Goal: Task Accomplishment & Management: Manage account settings

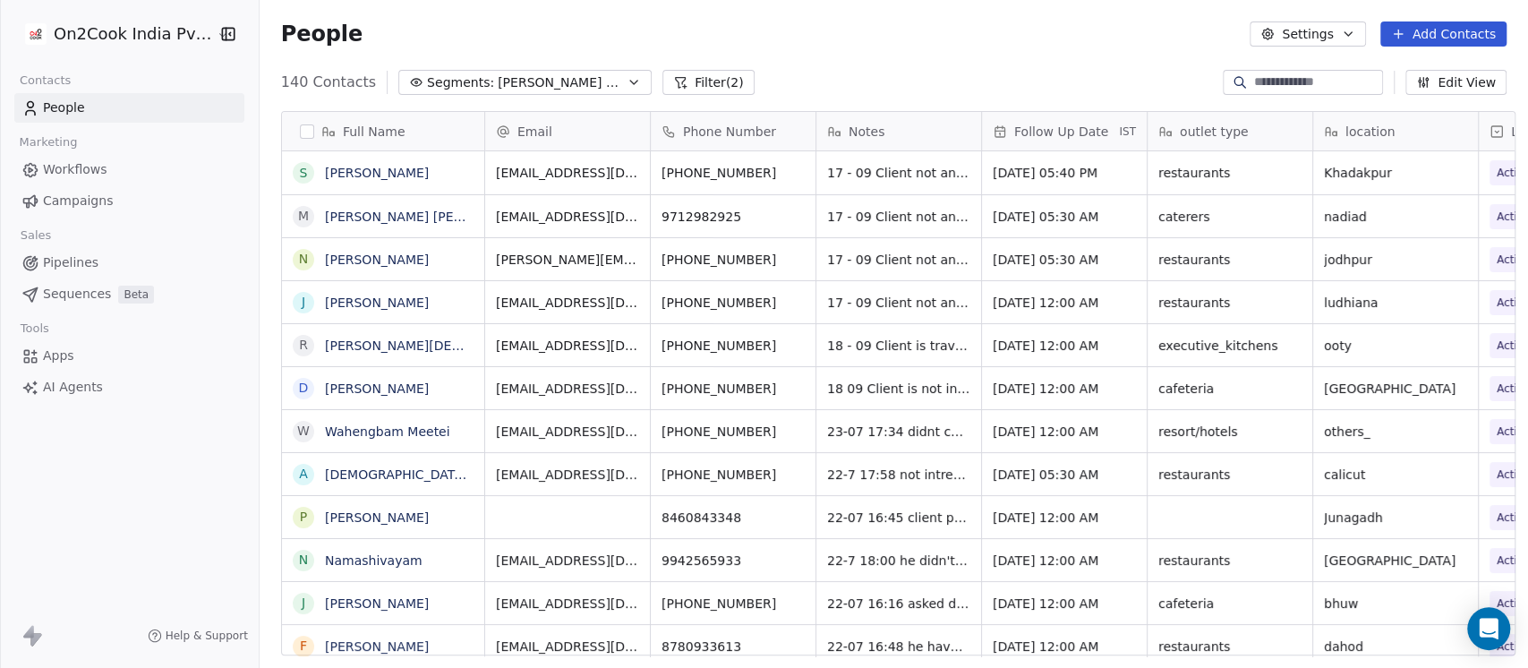
click at [926, 88] on div "140 Contacts Segments: [PERSON_NAME] 2025 Active Filter (2) Edit View" at bounding box center [894, 82] width 1268 height 29
click at [1065, 383] on span "[DATE] 12:00 AM" at bounding box center [1048, 389] width 109 height 18
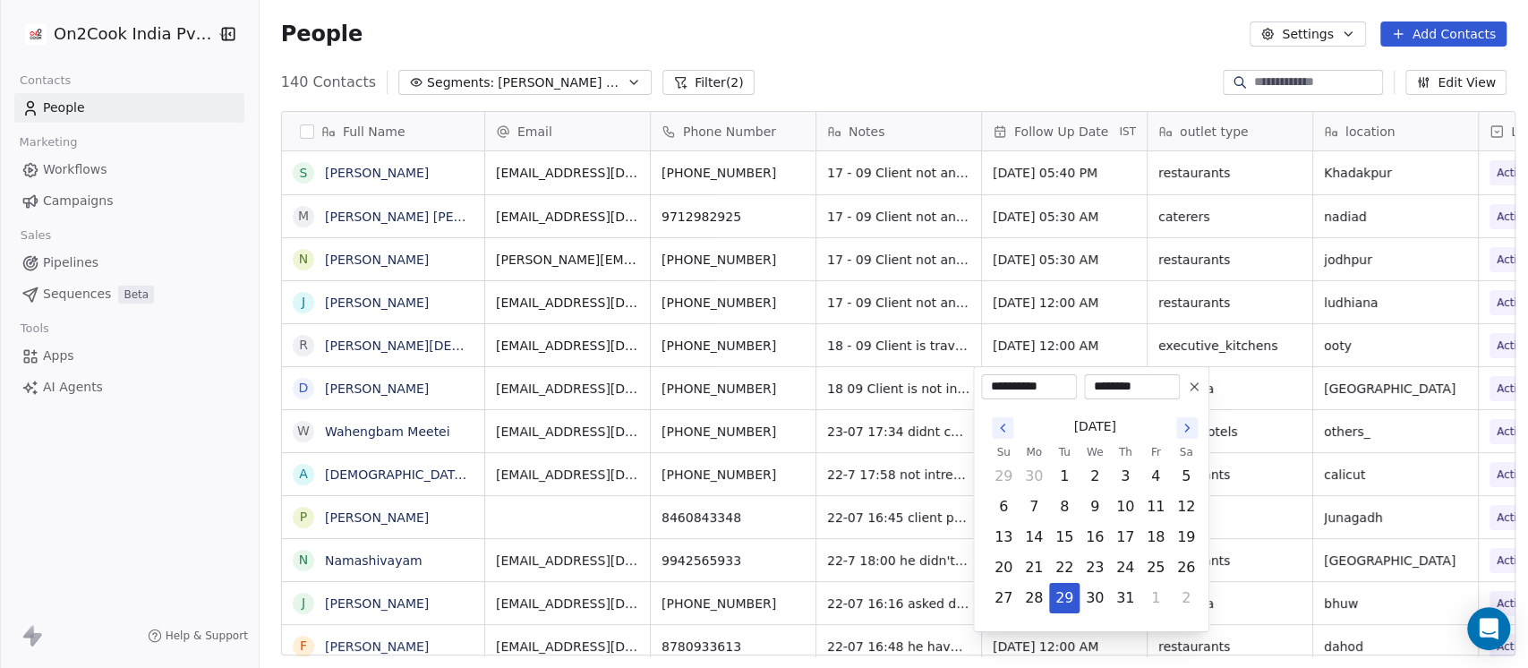
click at [1178, 422] on button "Go to the Next Month" at bounding box center [1186, 427] width 21 height 21
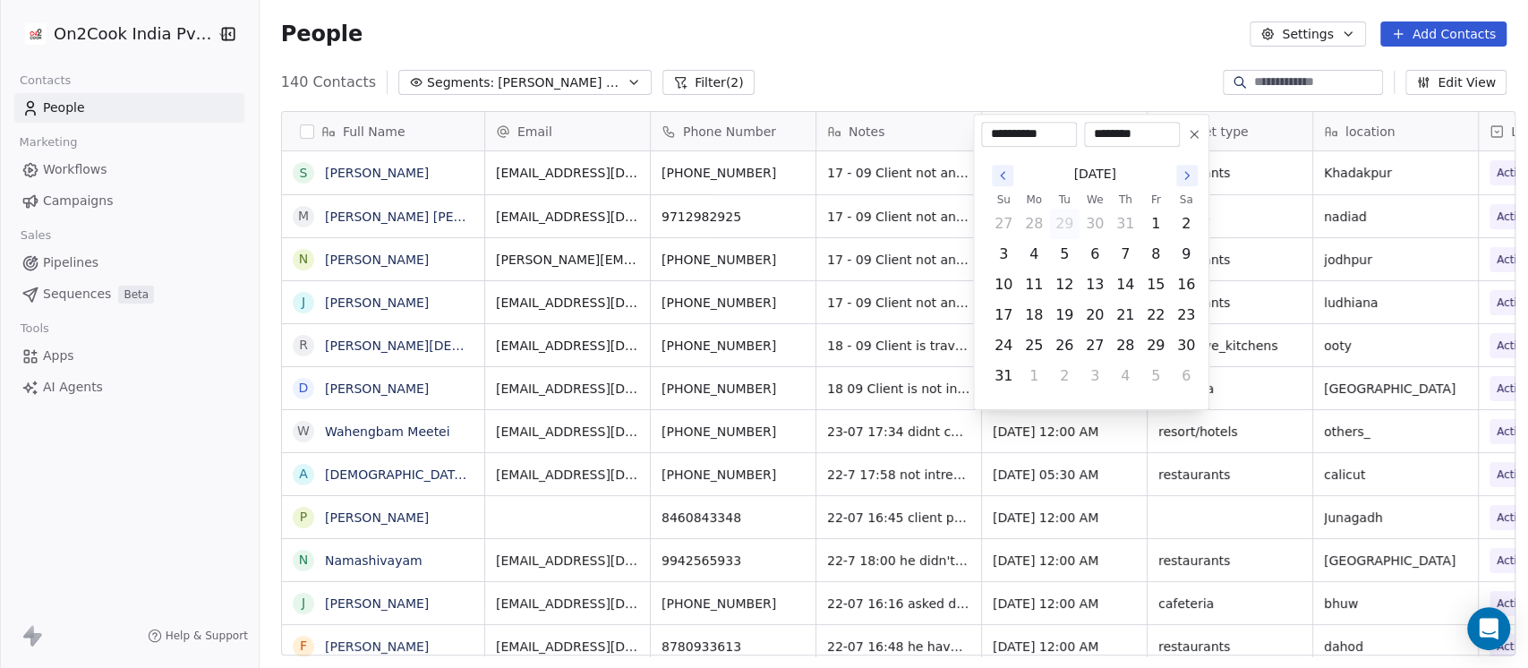
click at [1188, 175] on icon "Go to the Next Month" at bounding box center [1187, 175] width 4 height 7
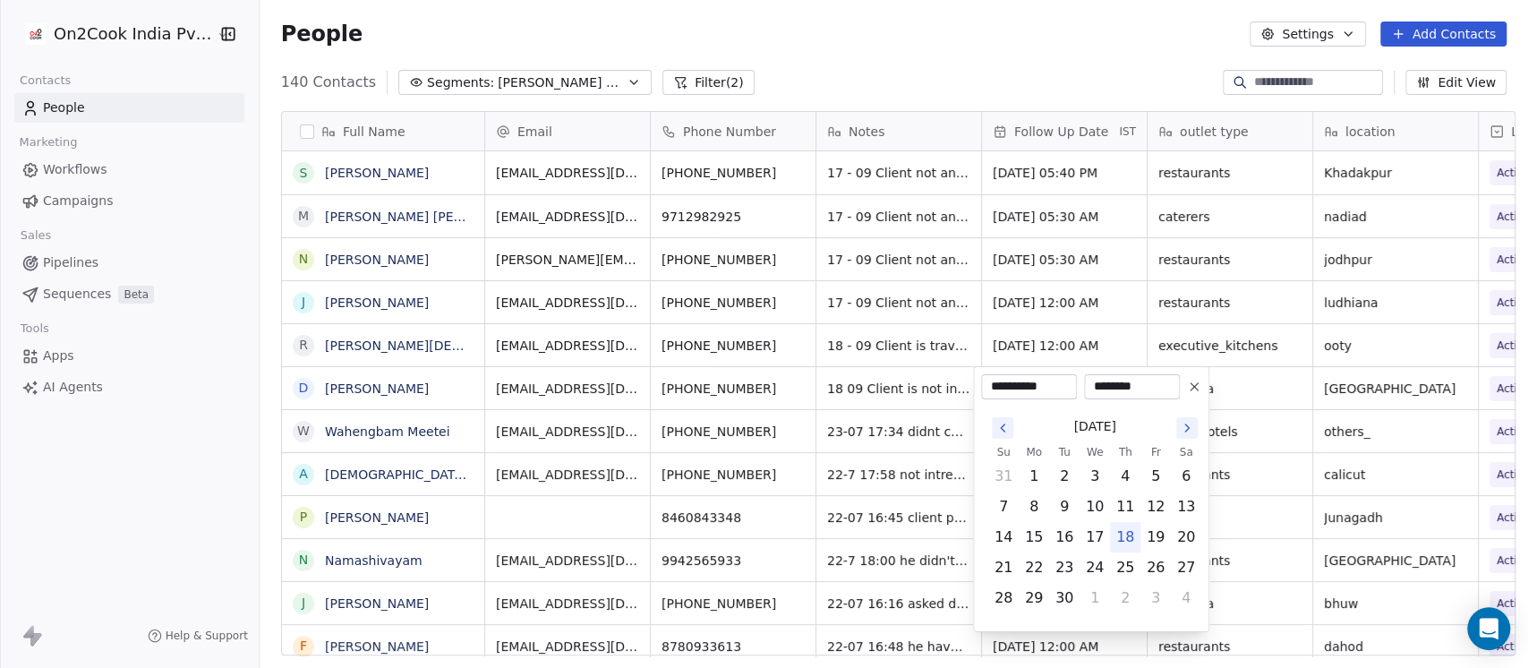
click at [1088, 58] on html "On2Cook India Pvt. Ltd. Contacts People Marketing Workflows Campaigns Sales Pip…" at bounding box center [764, 334] width 1528 height 668
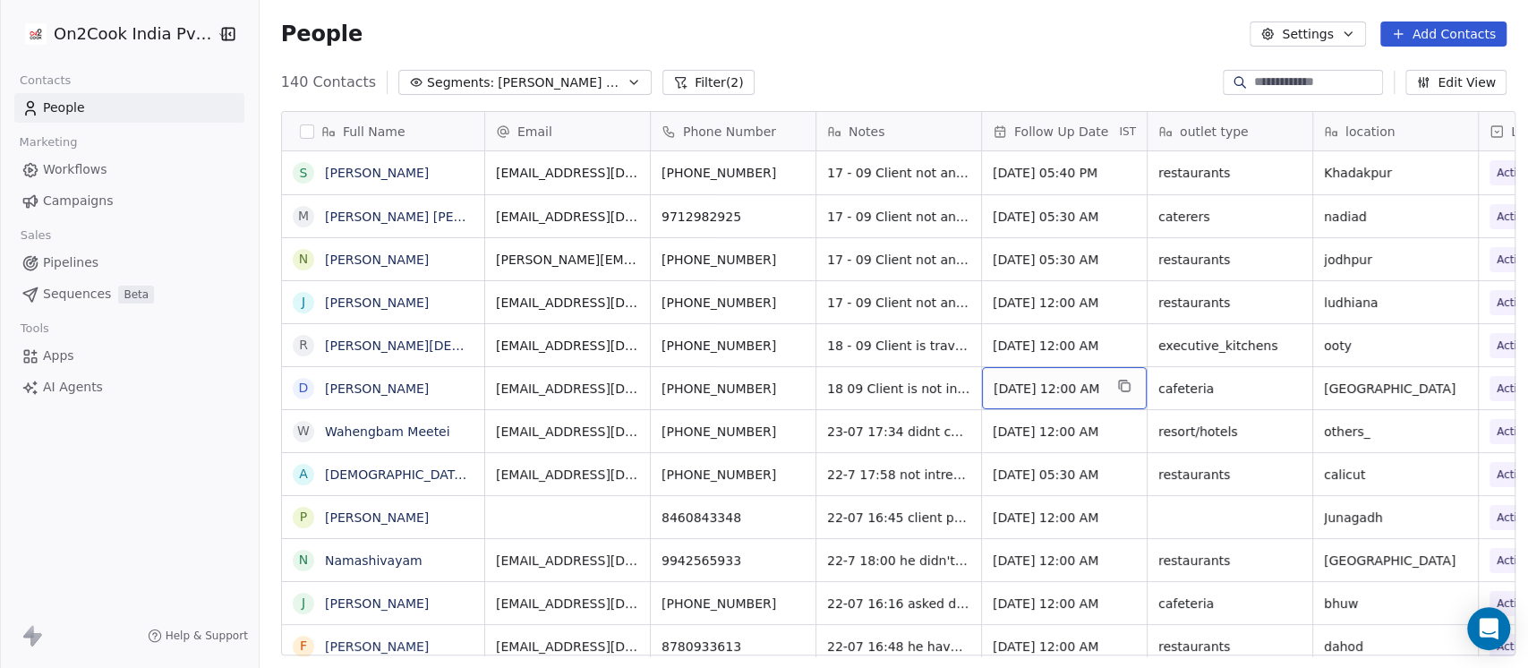
click at [1028, 384] on span "[DATE] 12:00 AM" at bounding box center [1048, 389] width 109 height 18
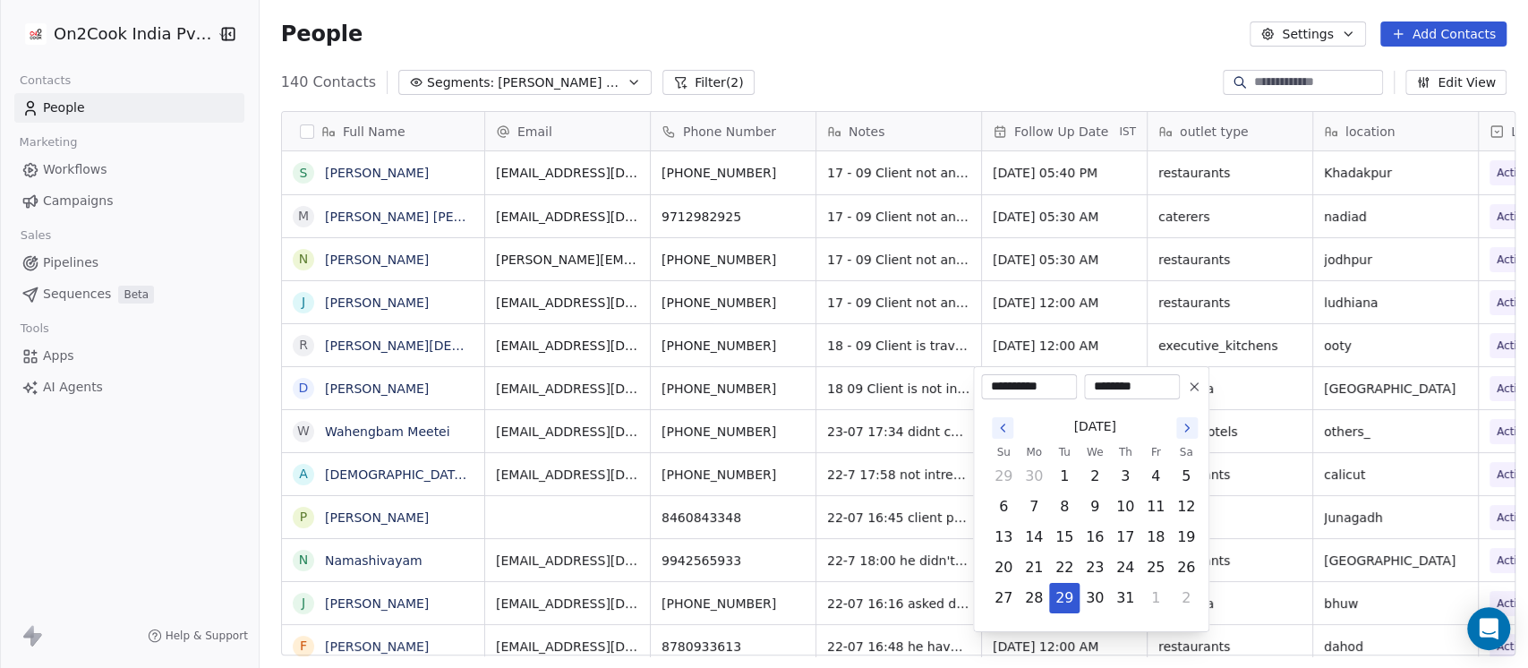
click at [1181, 435] on button "Go to the Next Month" at bounding box center [1186, 427] width 21 height 21
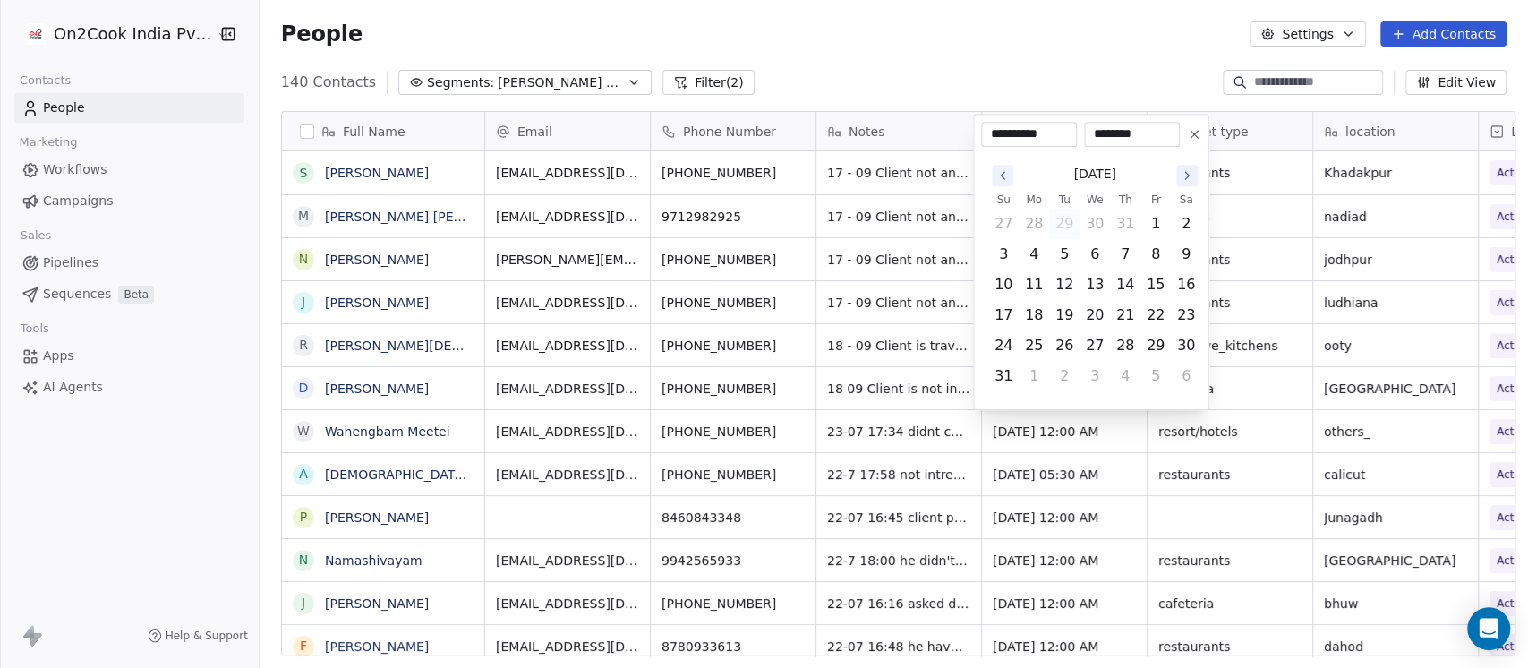
click at [1185, 183] on button "Go to the Next Month" at bounding box center [1186, 175] width 21 height 21
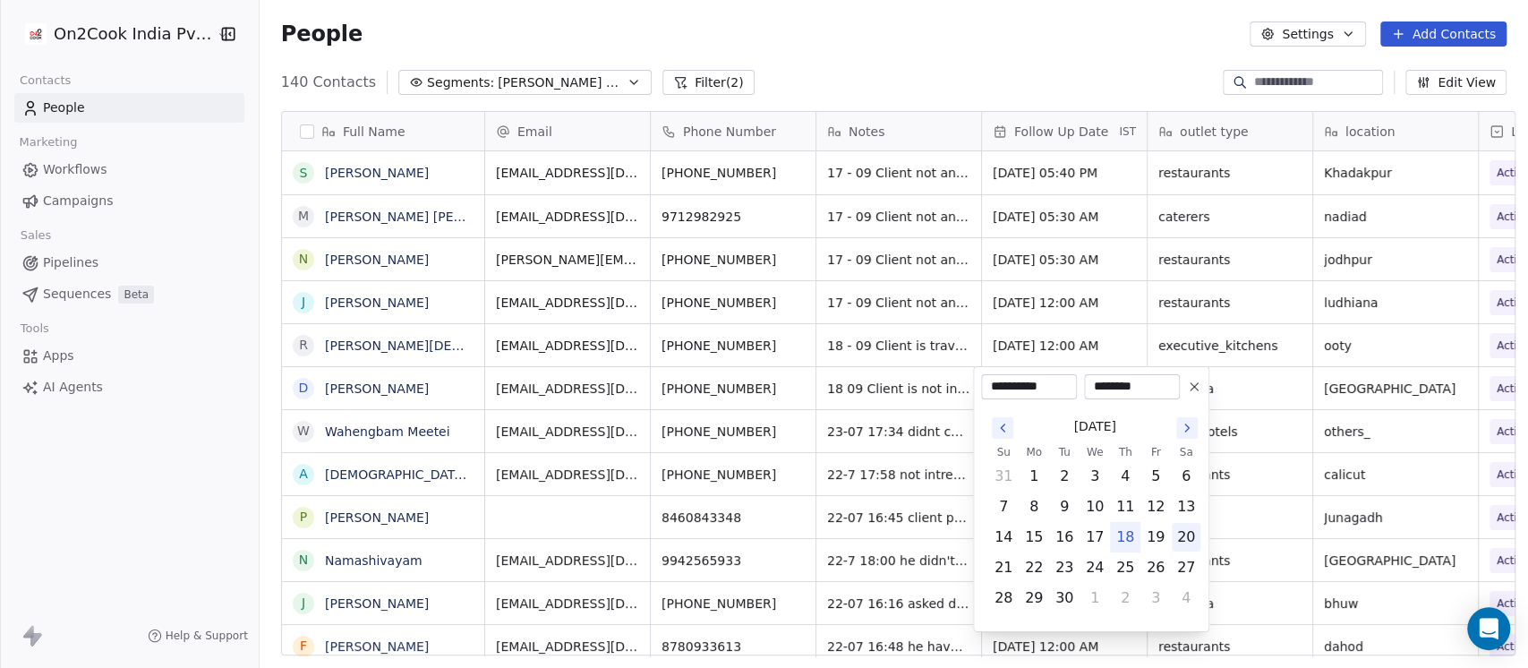
click at [1183, 540] on button "20" at bounding box center [1186, 537] width 29 height 29
type input "**********"
click at [1066, 4] on html "On2Cook India Pvt. Ltd. Contacts People Marketing Workflows Campaigns Sales Pip…" at bounding box center [764, 334] width 1528 height 668
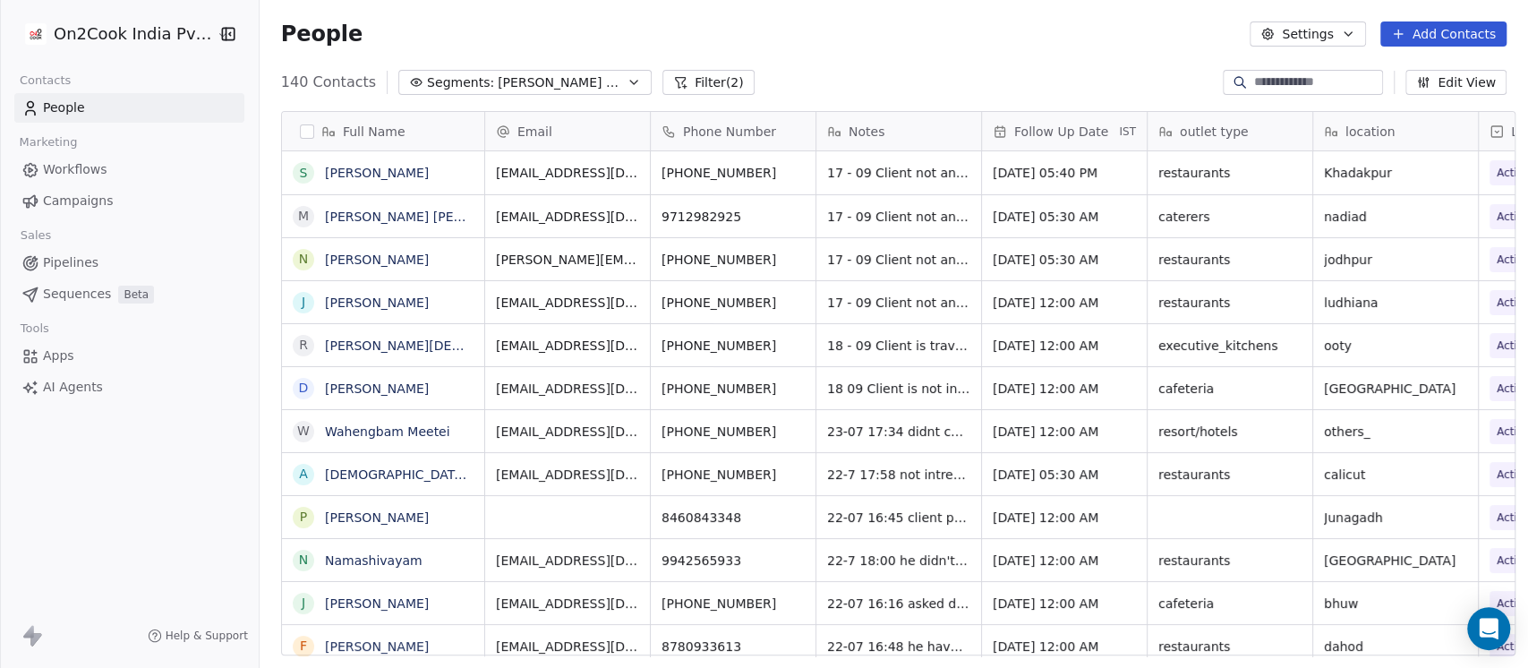
click at [1075, 127] on span "Follow Up Date" at bounding box center [1061, 132] width 94 height 18
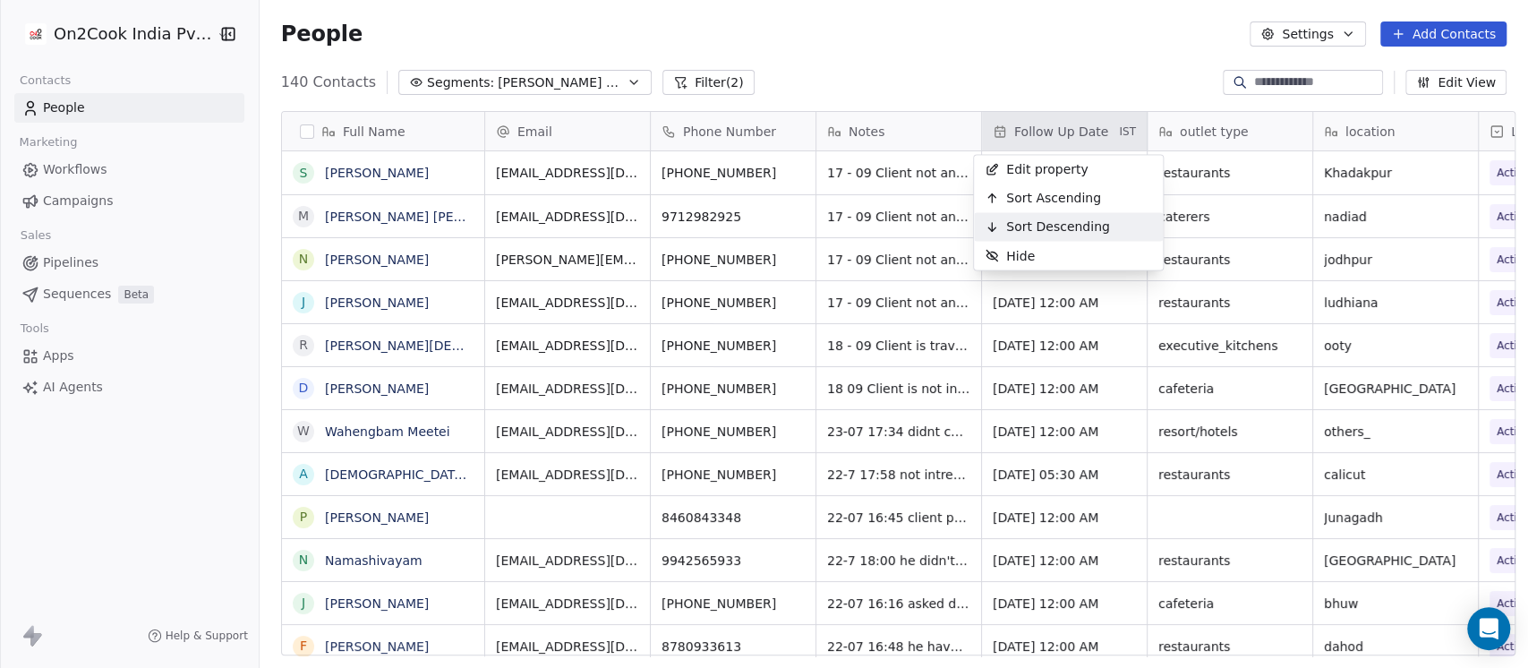
click at [1067, 212] on div "Sort Descending" at bounding box center [1047, 226] width 147 height 29
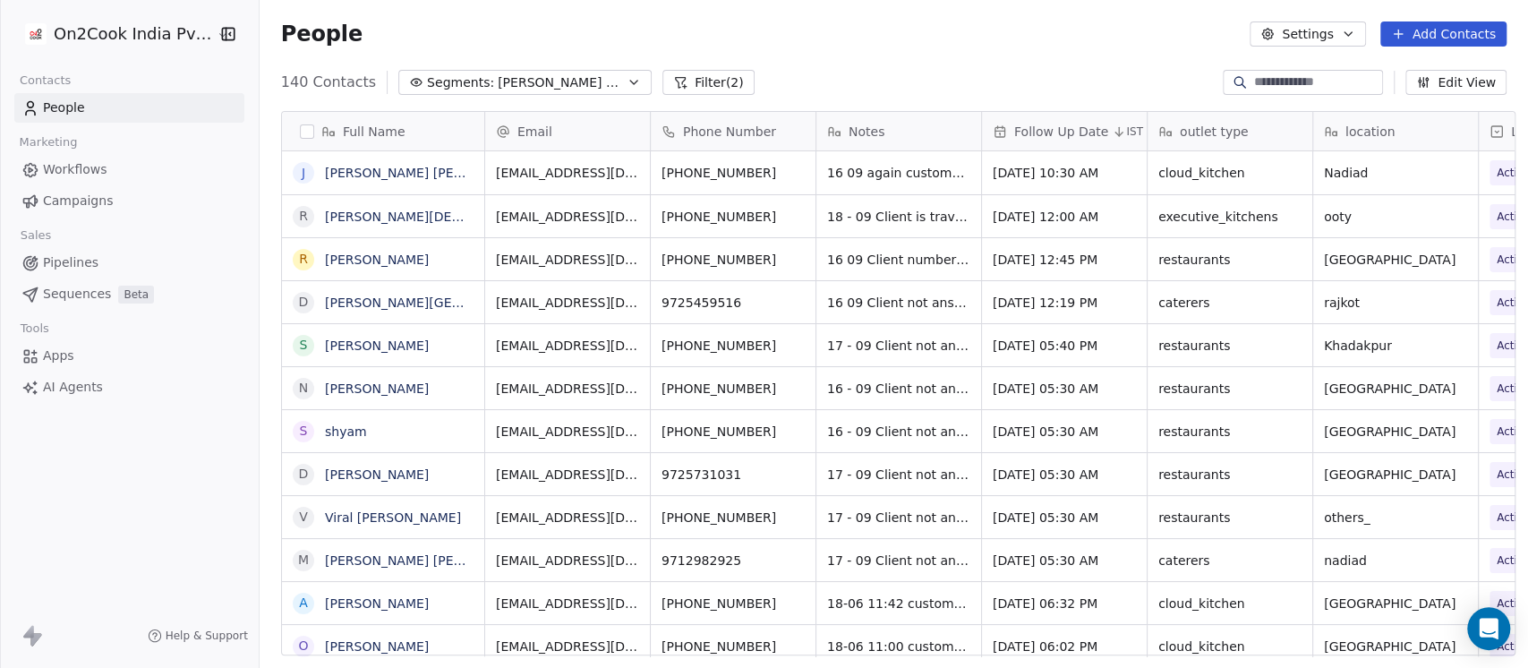
click at [1082, 132] on span "Follow Up Date" at bounding box center [1061, 132] width 94 height 18
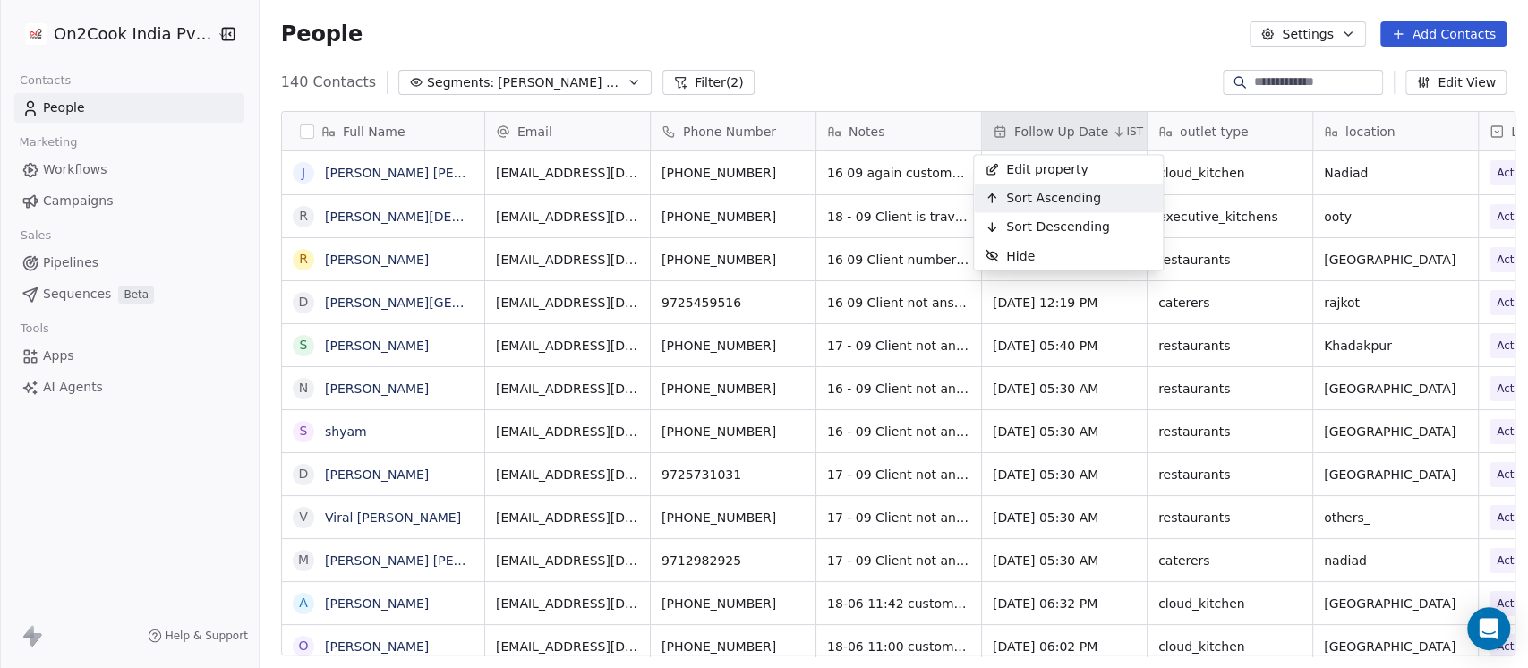
click at [1079, 199] on span "Sort Ascending" at bounding box center [1053, 198] width 95 height 18
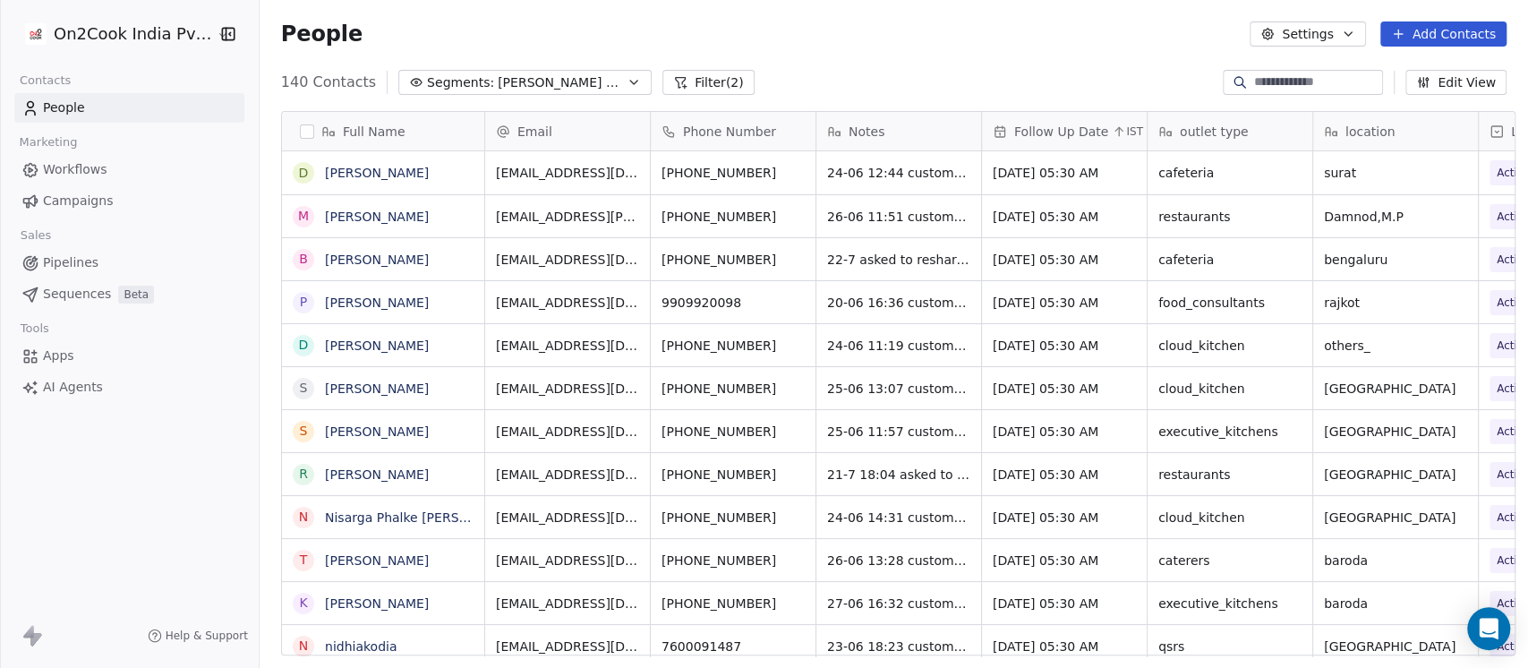
scroll to position [569, 1259]
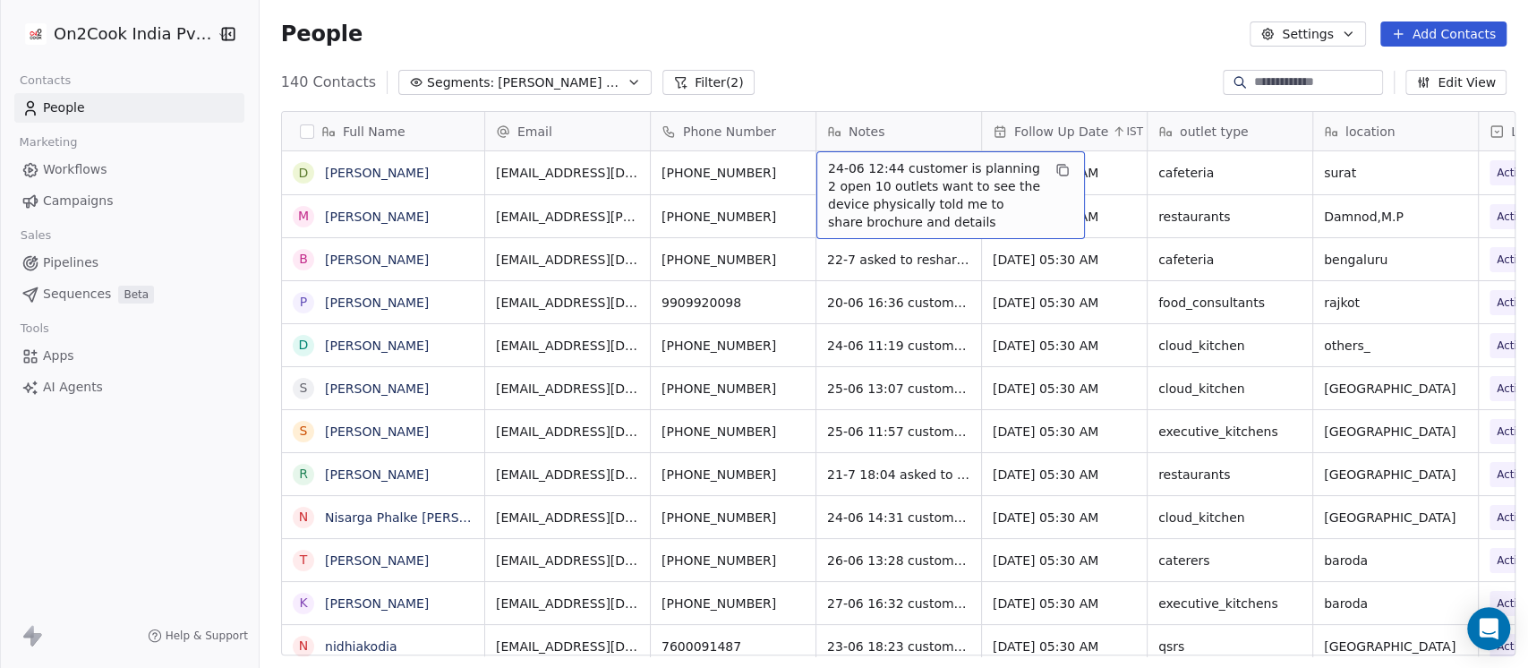
click at [828, 166] on span "24-06 12:44 customer is planning 2 open 10 outlets want to see the device physi…" at bounding box center [934, 195] width 213 height 72
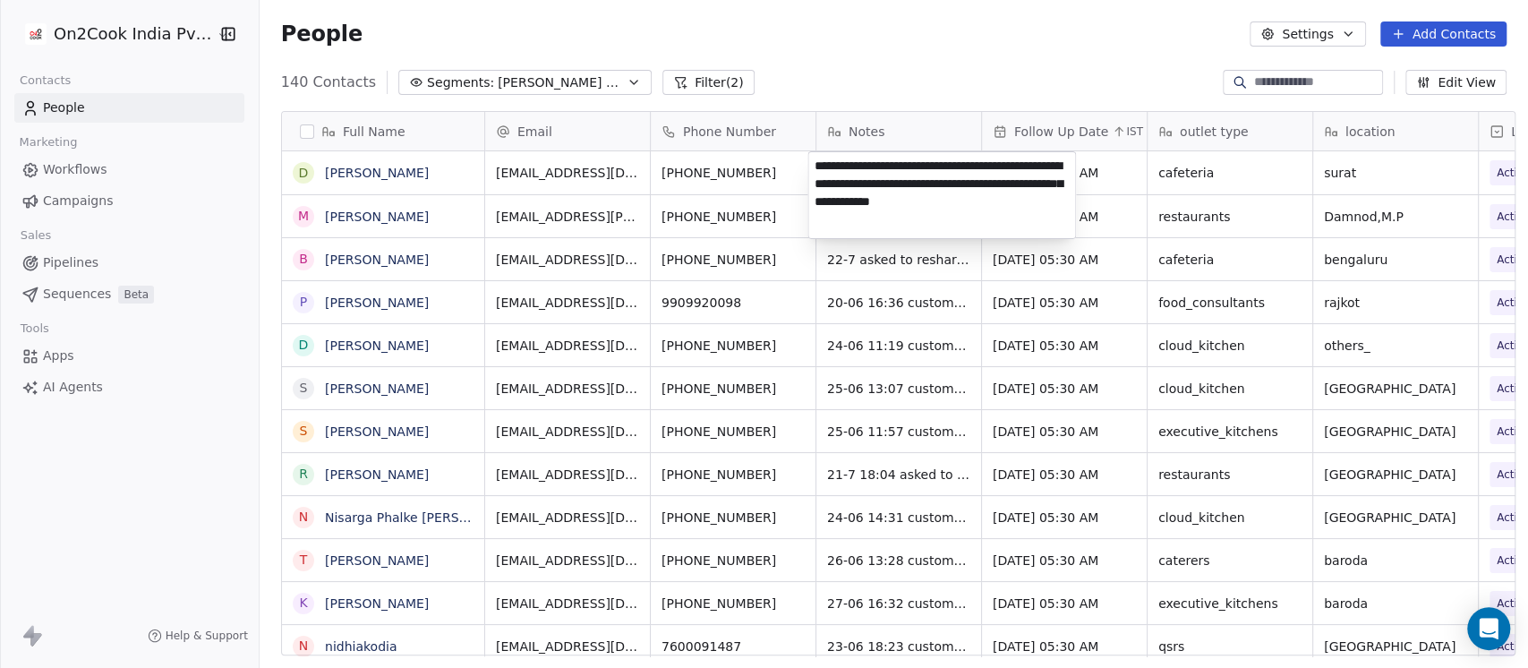
click at [827, 166] on textarea "**********" at bounding box center [941, 195] width 267 height 86
click at [820, 155] on textarea "**********" at bounding box center [941, 195] width 267 height 86
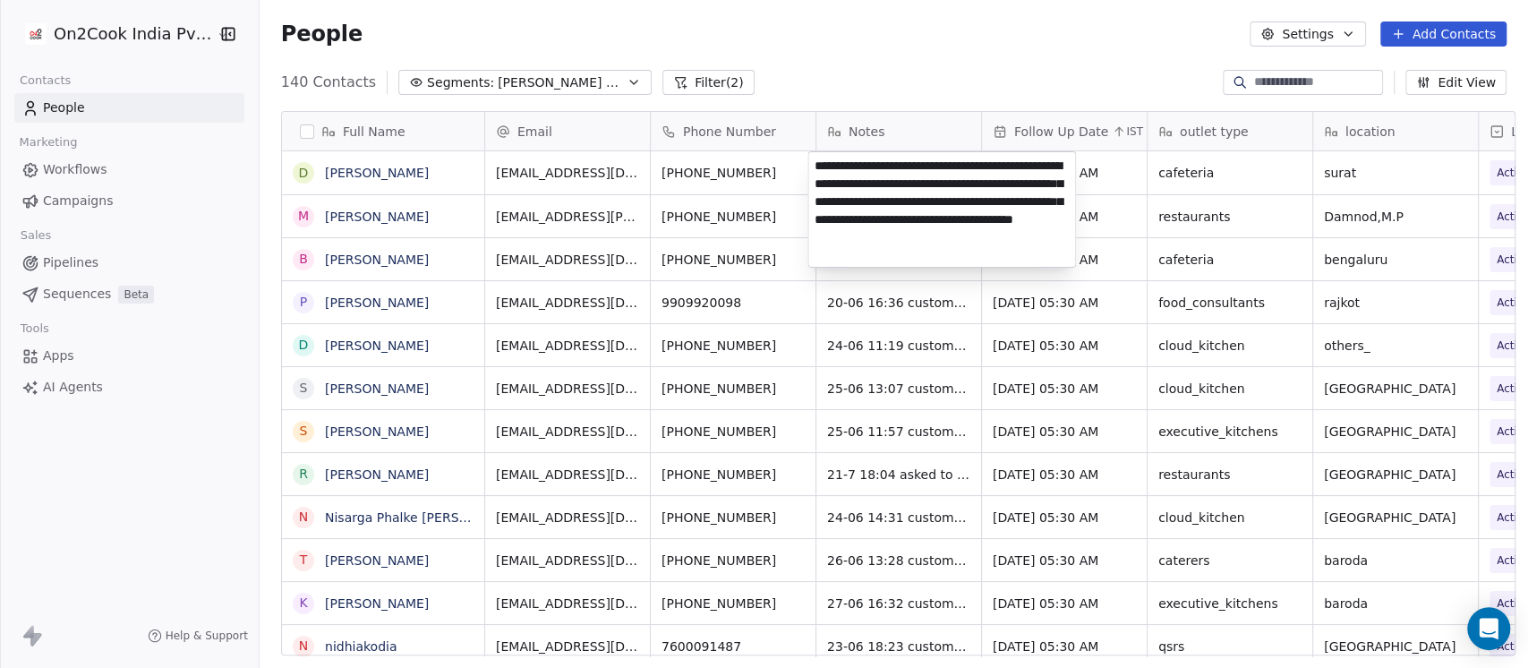
click at [920, 182] on textarea "**********" at bounding box center [941, 209] width 267 height 115
click at [1036, 180] on textarea "**********" at bounding box center [941, 209] width 267 height 115
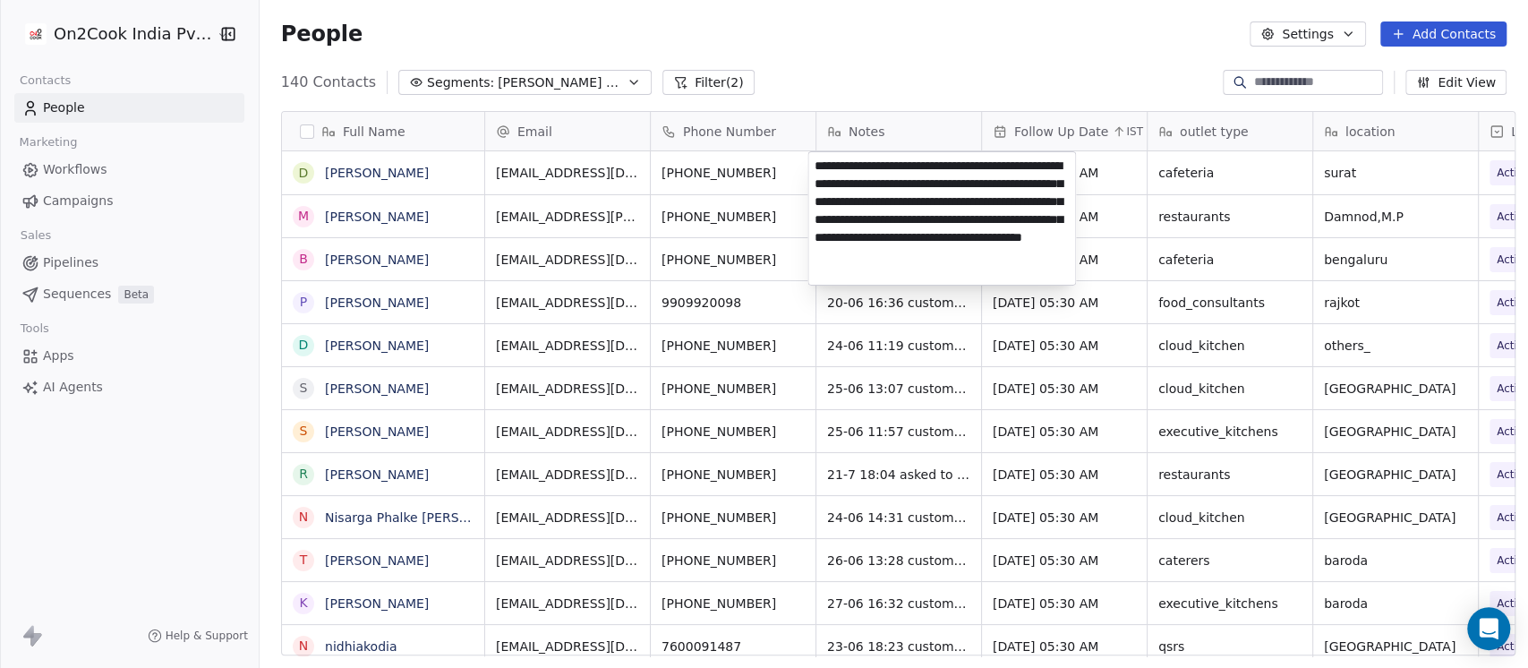
type textarea "**********"
click at [930, 2] on html "On2Cook India Pvt. Ltd. Contacts People Marketing Workflows Campaigns Sales Pip…" at bounding box center [764, 334] width 1528 height 668
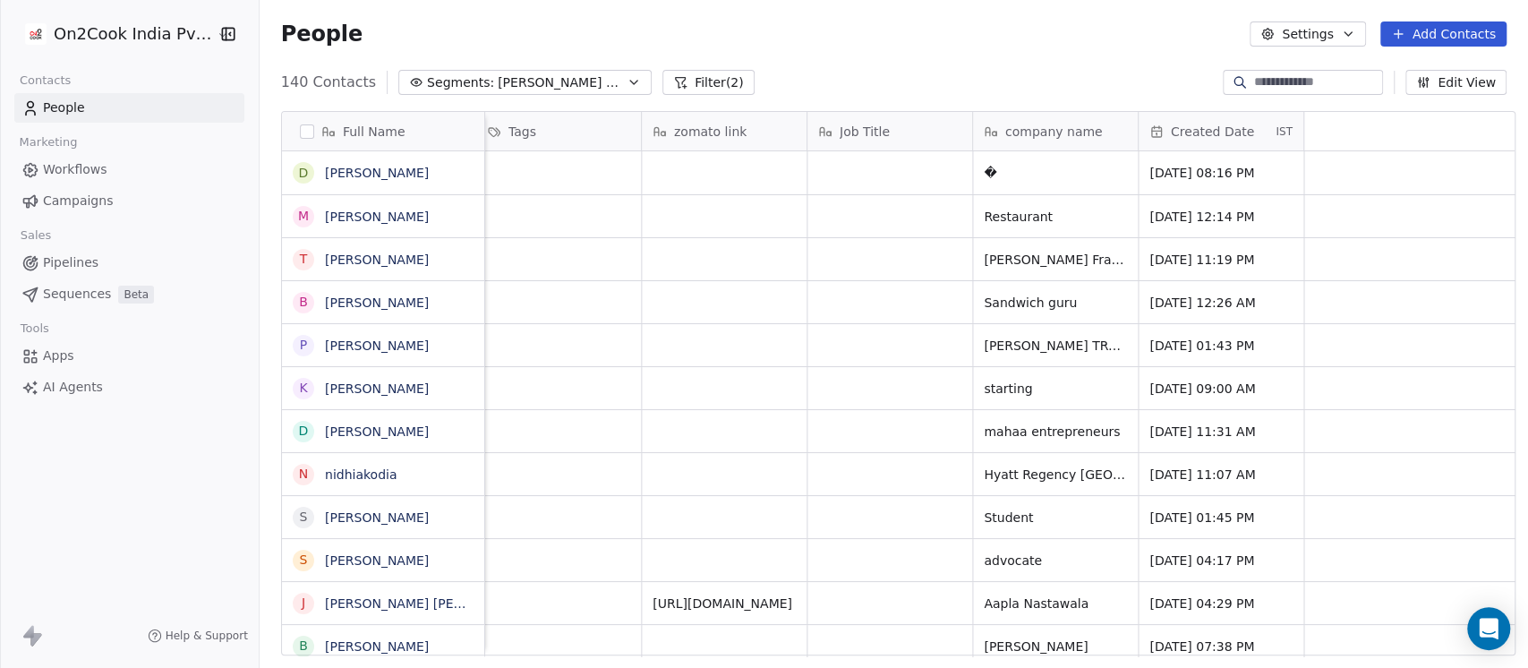
scroll to position [0, 596]
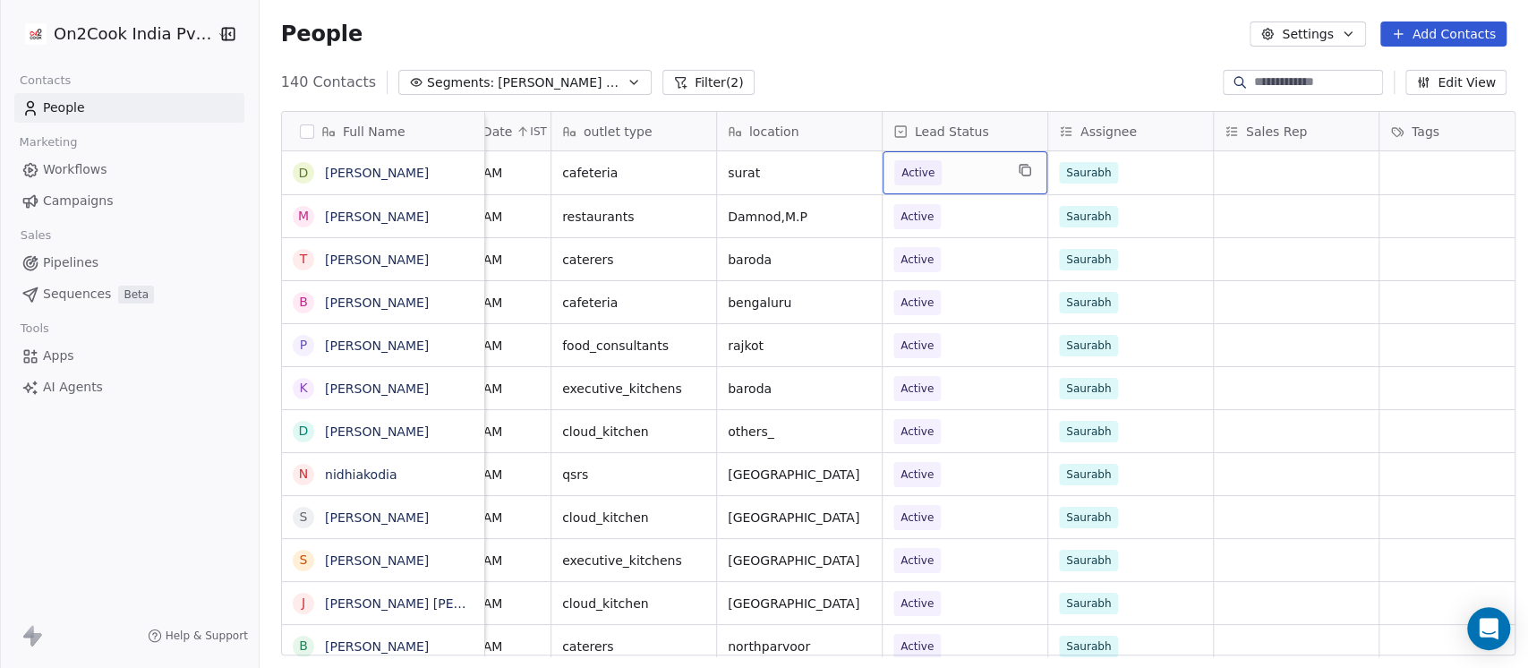
click at [966, 175] on span "Active" at bounding box center [948, 172] width 109 height 25
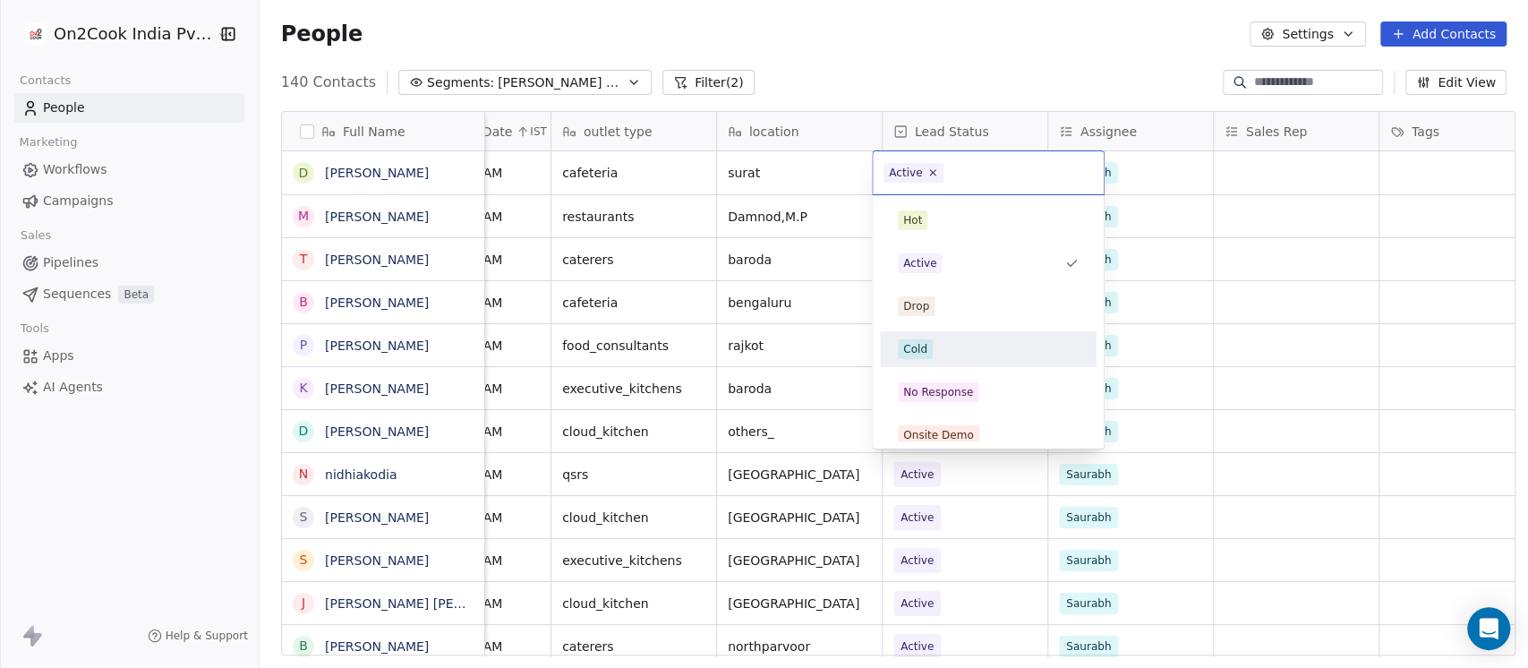
click at [943, 342] on div "Cold" at bounding box center [988, 349] width 181 height 20
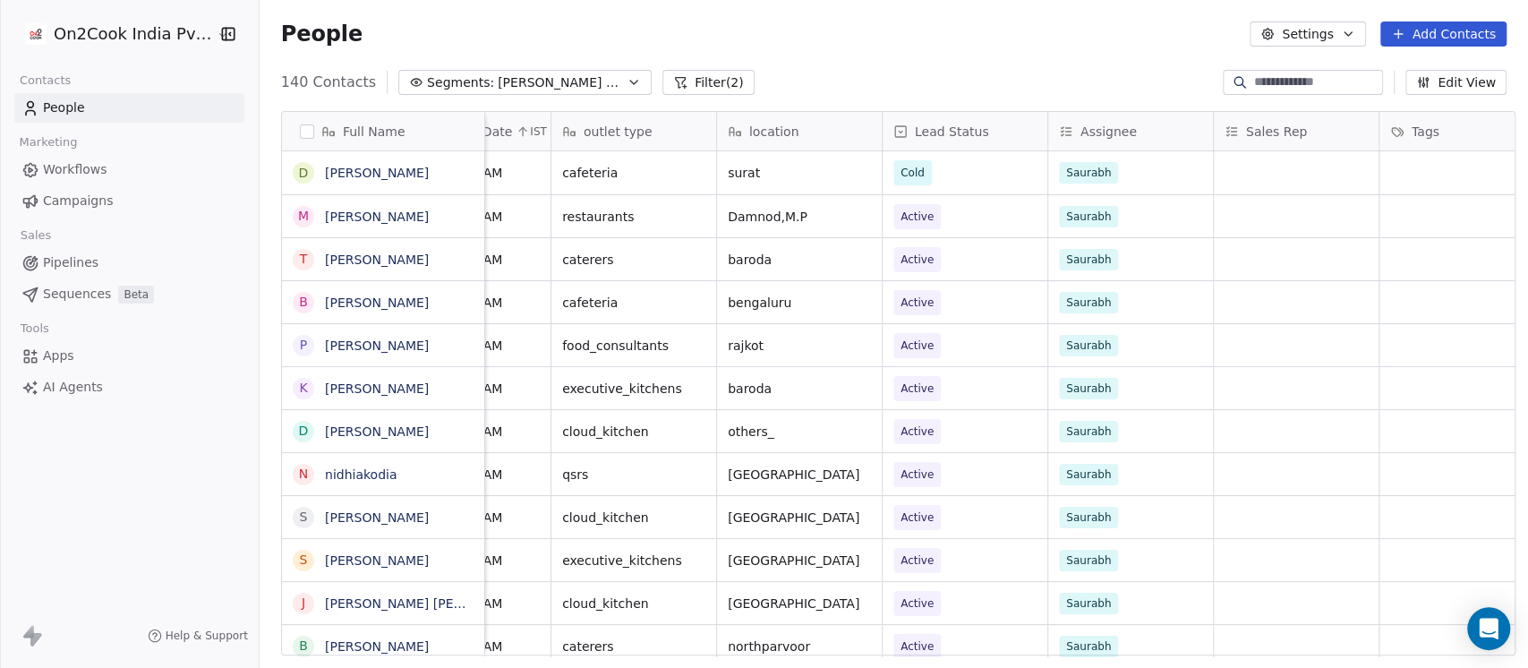
click at [927, 26] on div "People Settings Add Contacts" at bounding box center [893, 33] width 1225 height 25
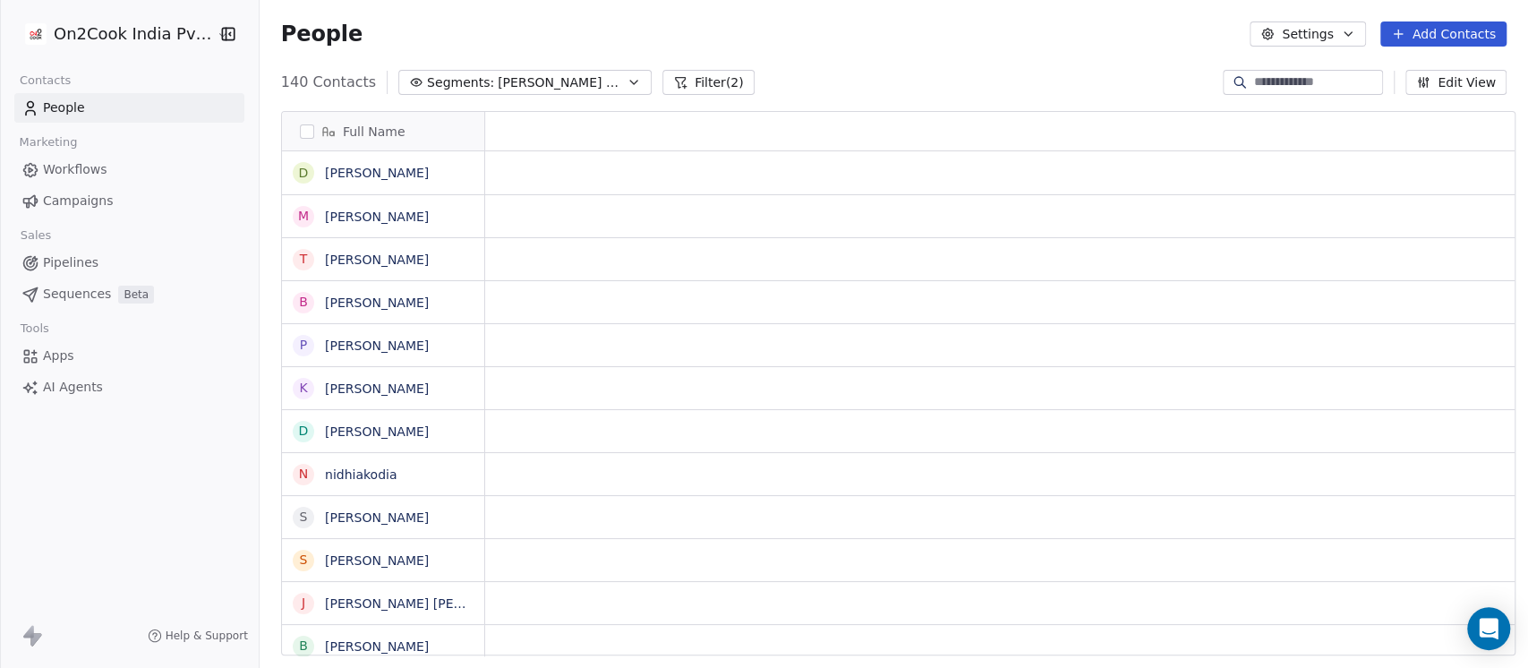
scroll to position [0, 0]
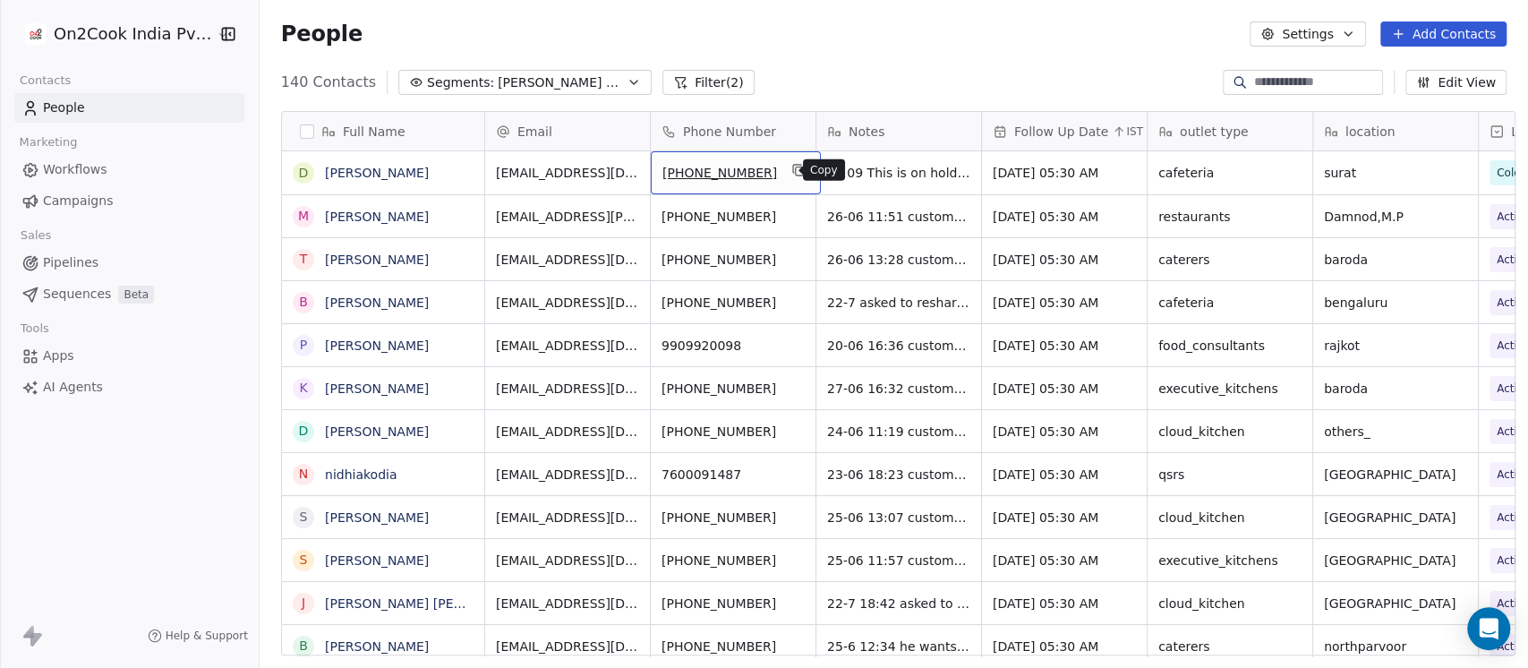
click at [788, 168] on button "grid" at bounding box center [798, 169] width 21 height 21
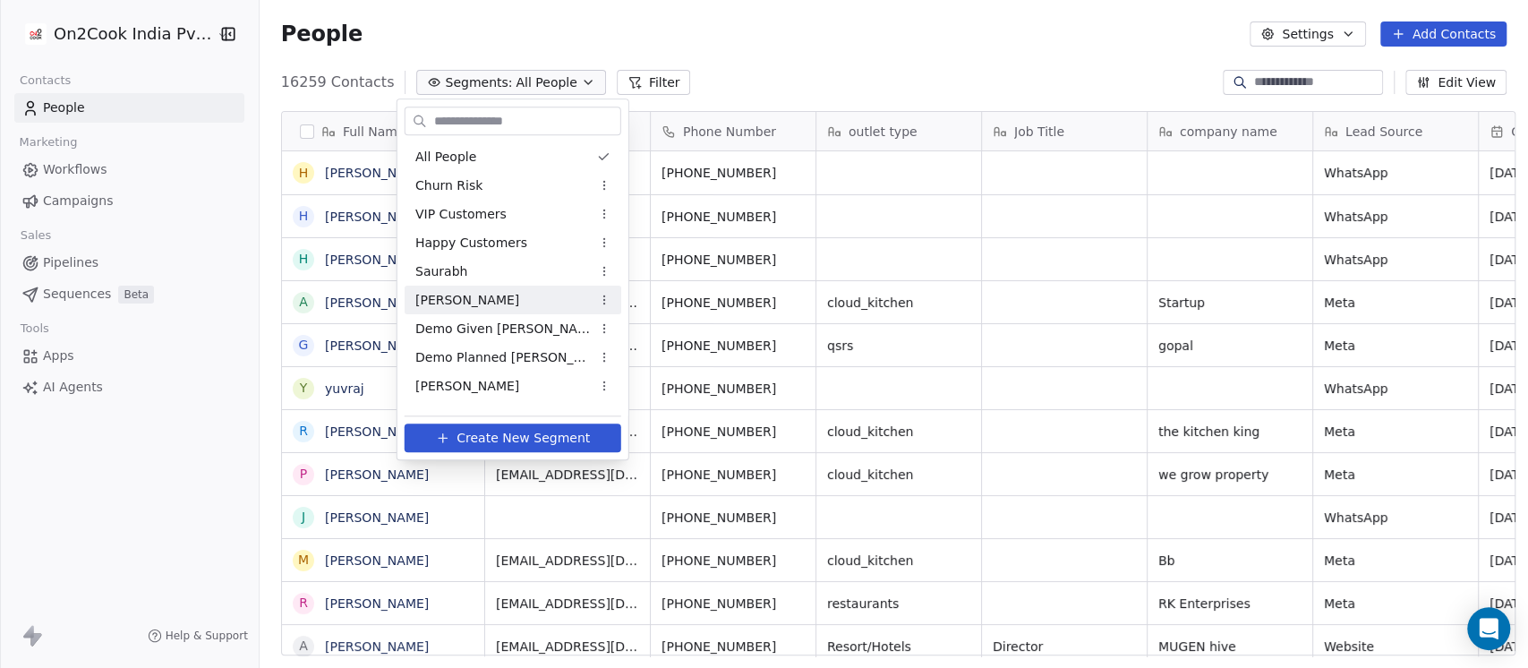
scroll to position [569, 1259]
click at [478, 348] on span "Demo Planned Sam" at bounding box center [502, 357] width 175 height 19
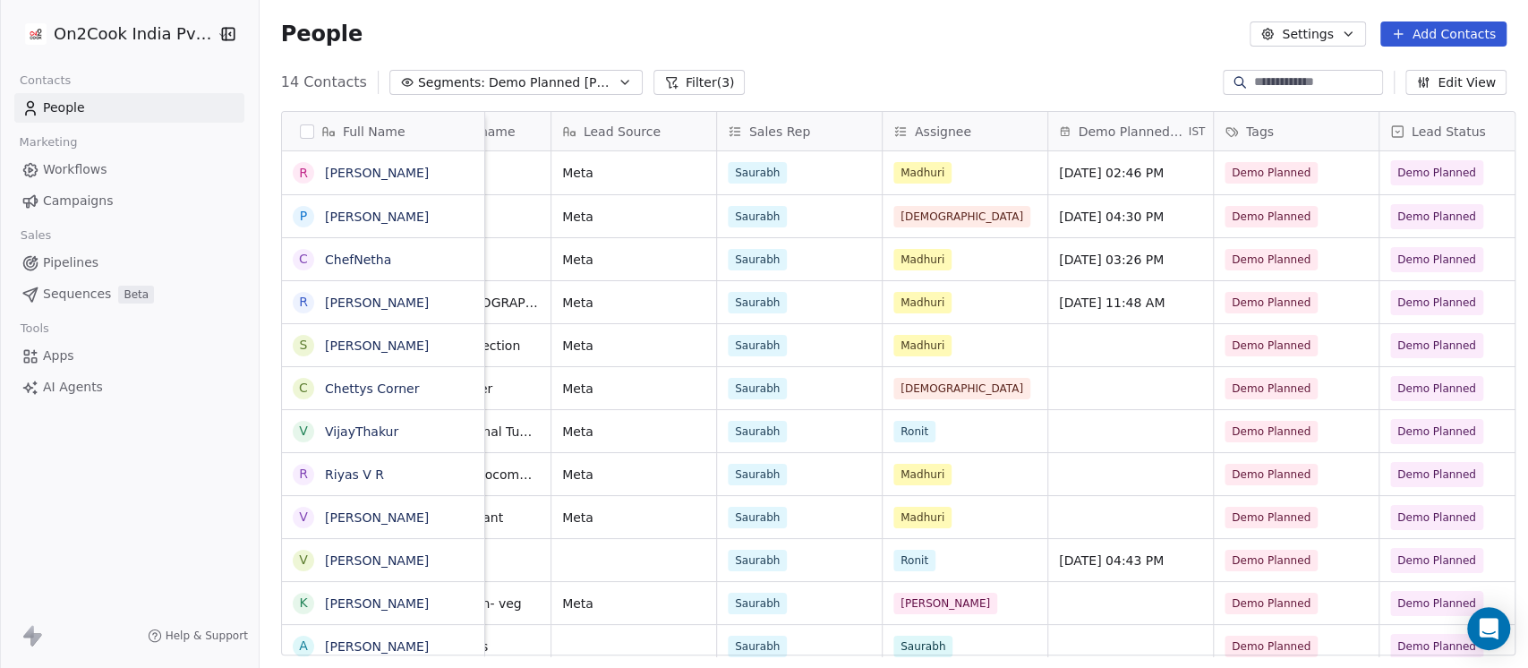
scroll to position [0, 835]
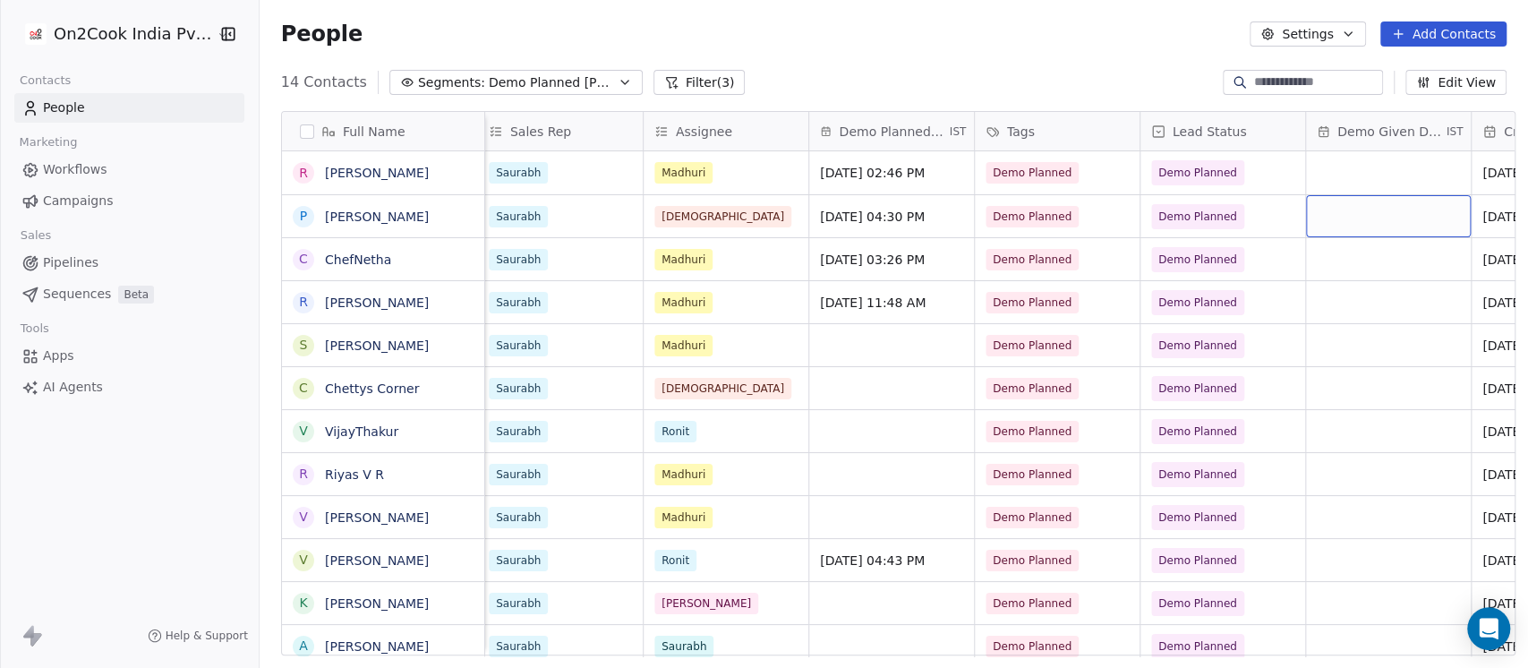
click at [1348, 216] on div "grid" at bounding box center [1388, 216] width 165 height 42
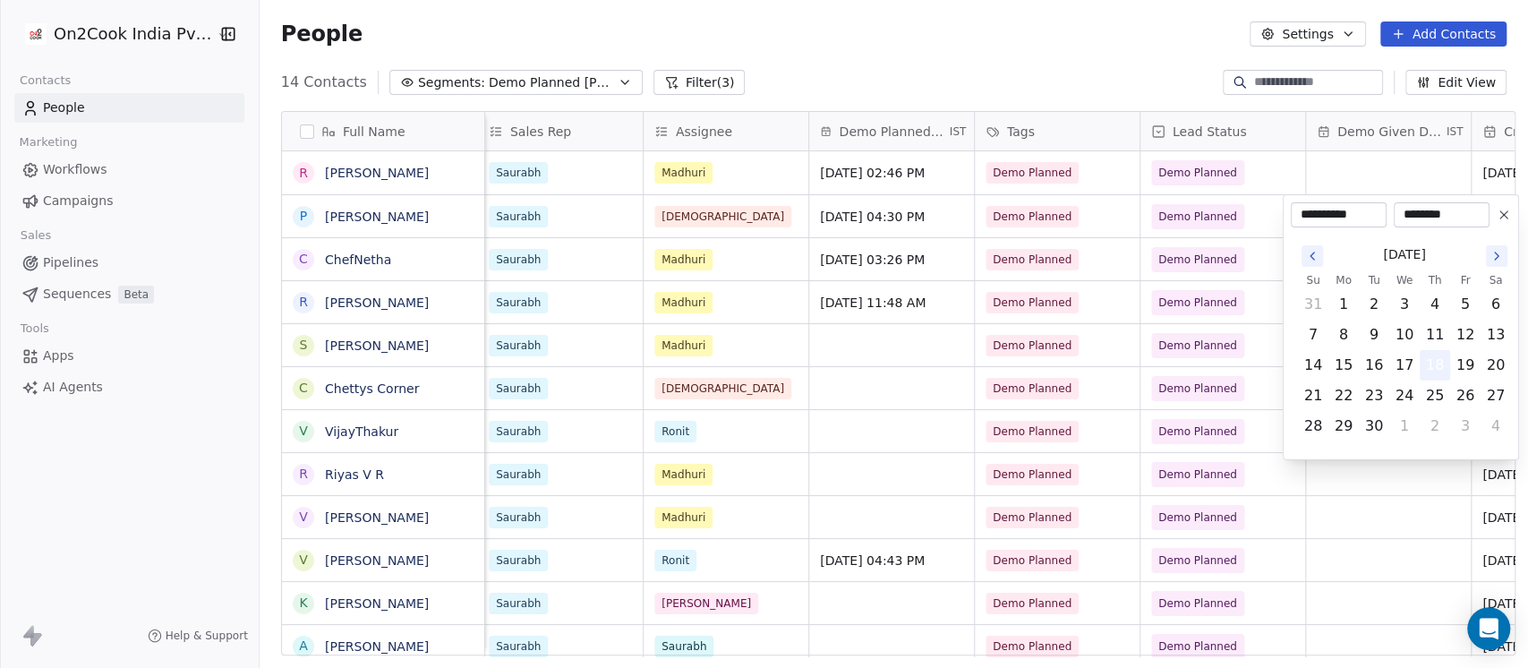
click at [1438, 375] on button "18" at bounding box center [1435, 365] width 29 height 29
click at [1158, 32] on html "On2Cook India Pvt. Ltd. Contacts People Marketing Workflows Campaigns Sales Pip…" at bounding box center [764, 334] width 1528 height 668
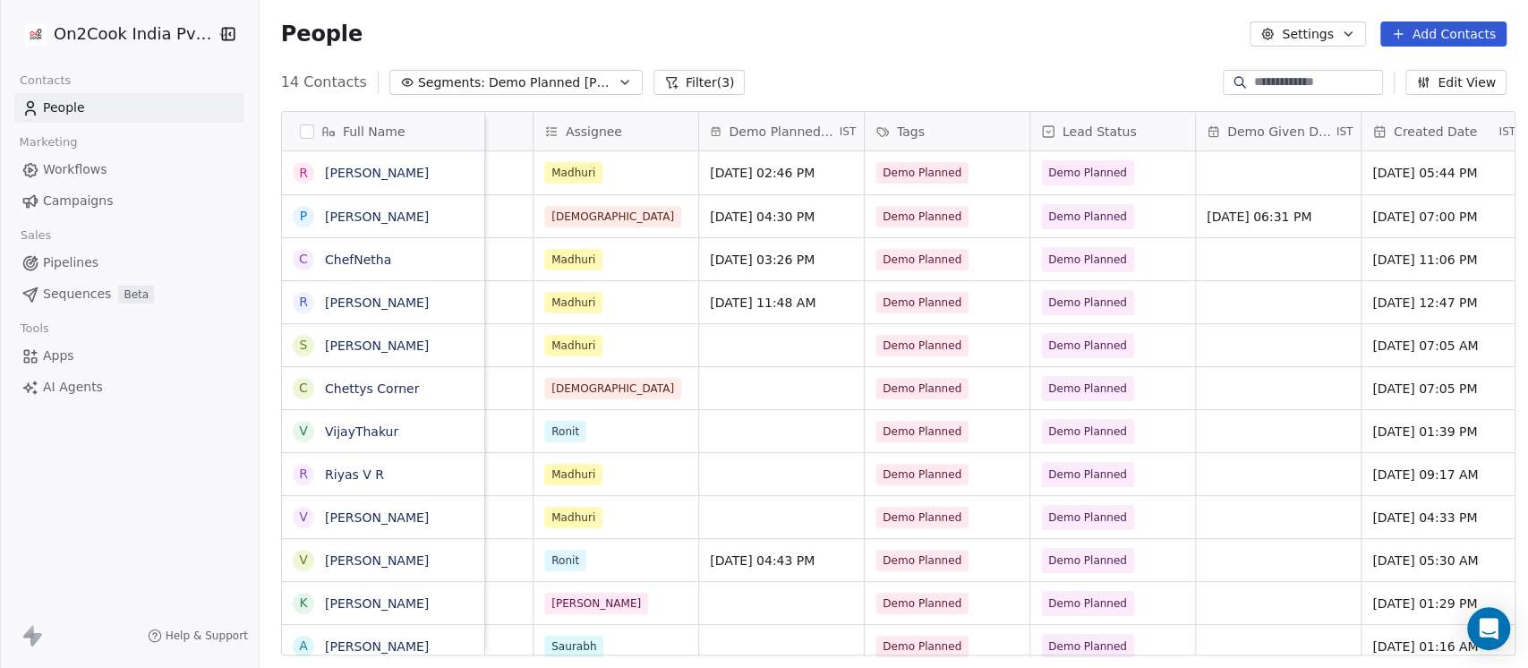
scroll to position [0, 1074]
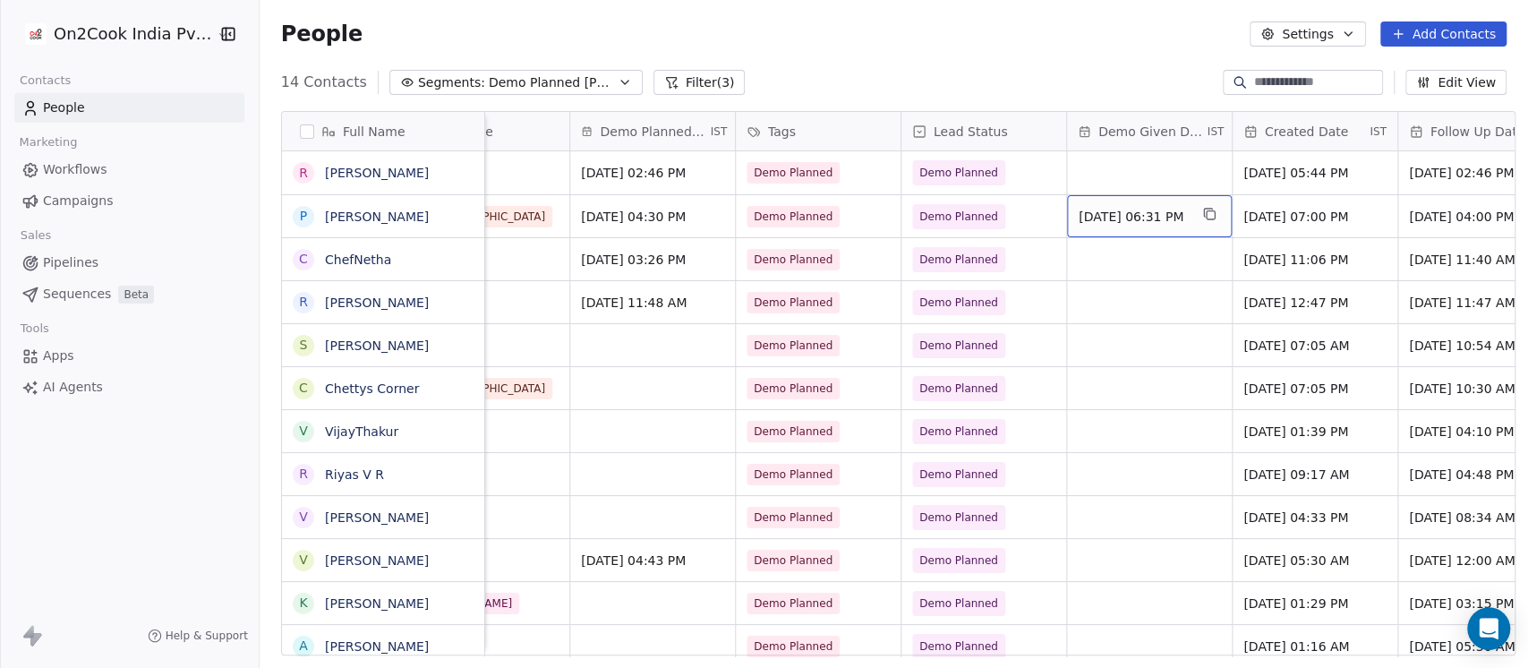
click at [1159, 216] on span "Sep 18, 2025 06:31 PM" at bounding box center [1133, 217] width 109 height 18
click at [1158, 218] on span "Sep 18, 2025 06:31 PM" at bounding box center [1133, 217] width 109 height 18
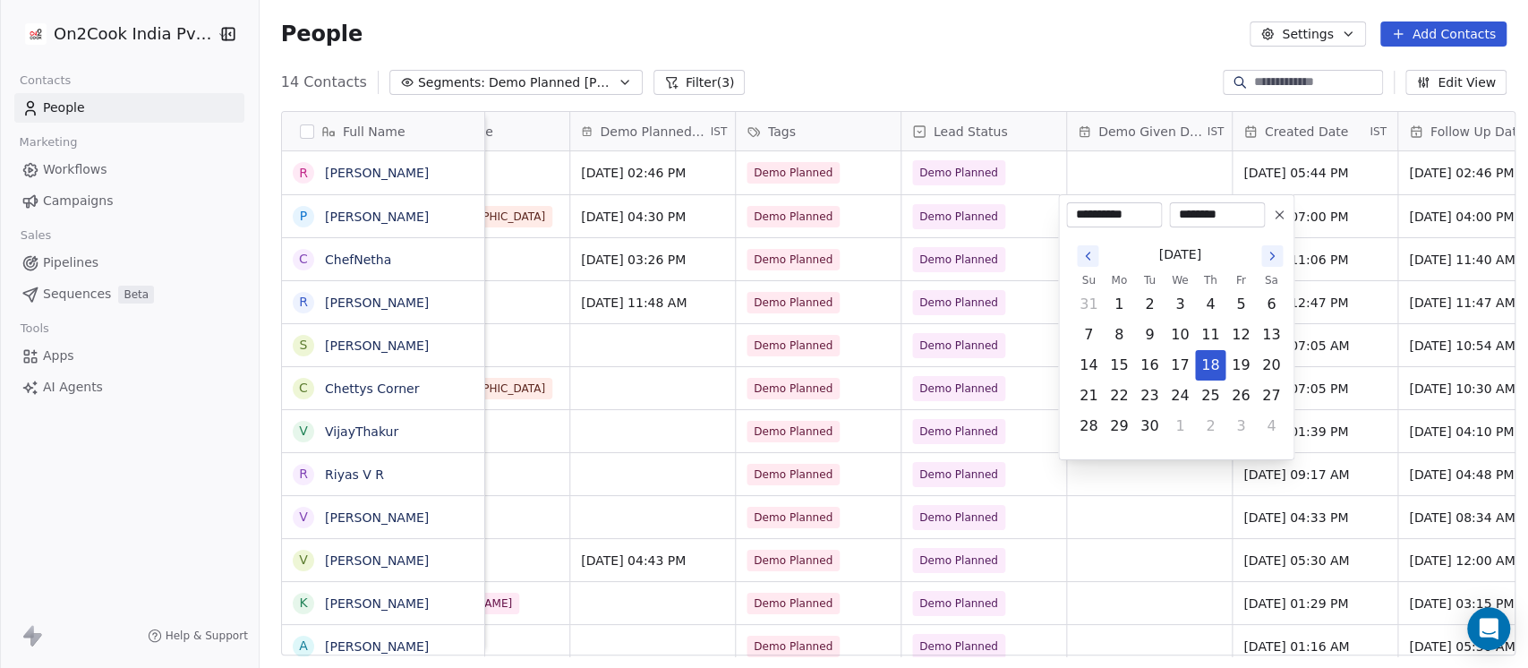
click at [1189, 212] on input "********" at bounding box center [1217, 215] width 89 height 18
click at [1191, 209] on input "********" at bounding box center [1217, 215] width 89 height 18
type input "********"
click at [1089, 58] on html "On2Cook India Pvt. Ltd. Contacts People Marketing Workflows Campaigns Sales Pip…" at bounding box center [764, 334] width 1528 height 668
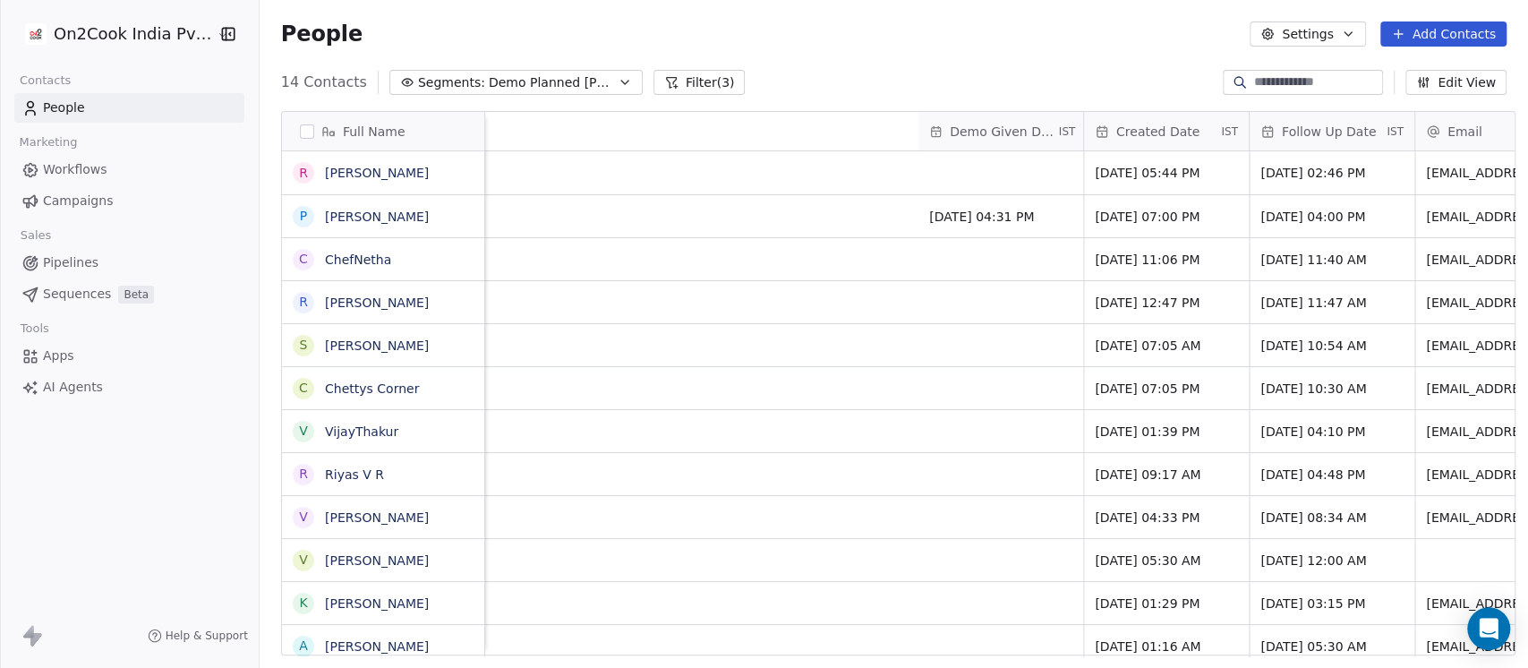
scroll to position [0, 2177]
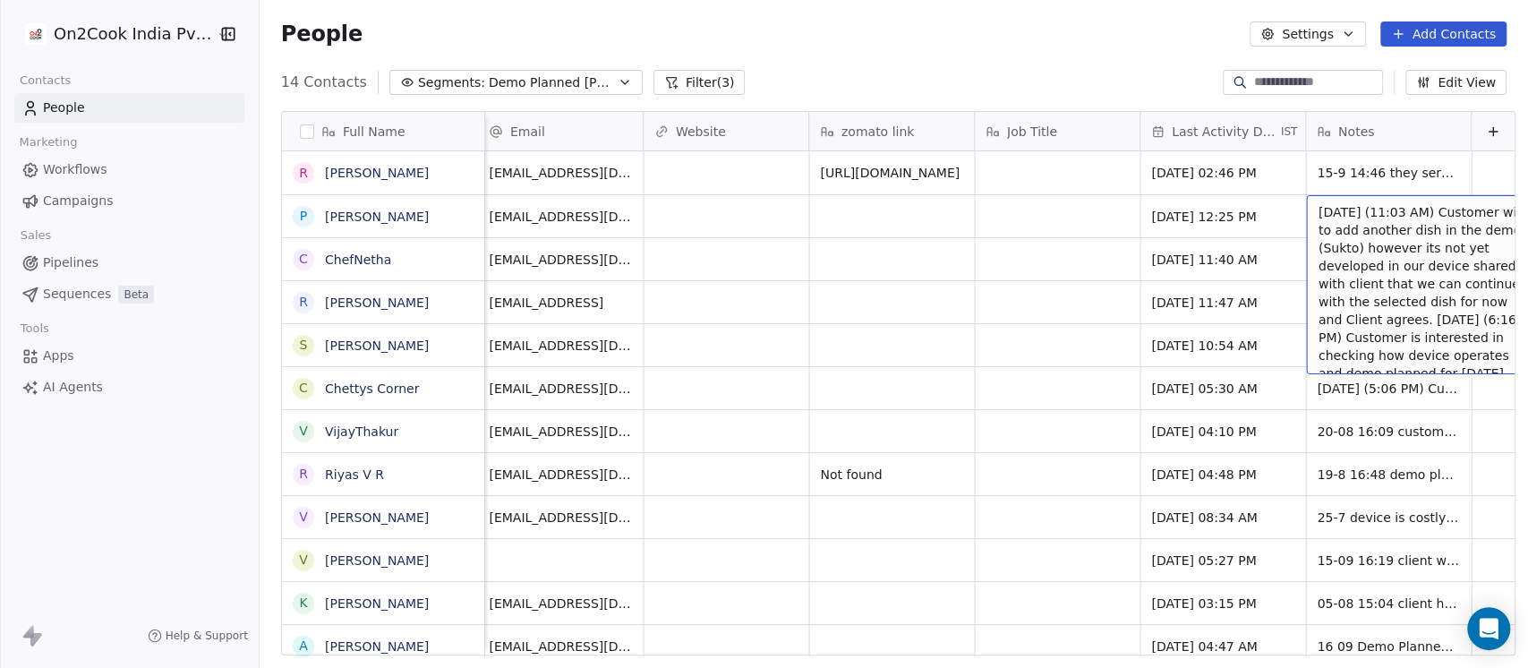
click at [1318, 213] on span "18/9/2025 (11:03 AM) Customer wish to add another dish in the demo (Sukto) howe…" at bounding box center [1424, 346] width 213 height 286
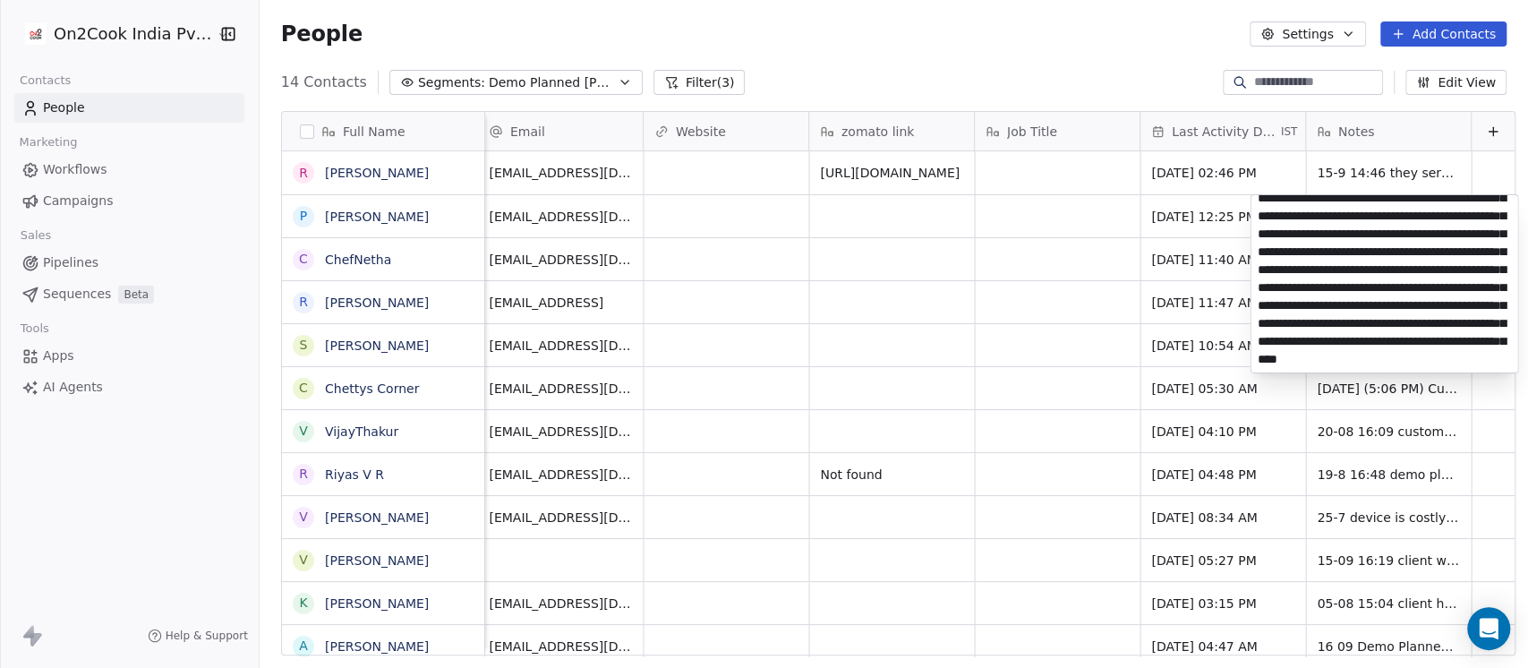
scroll to position [0, 0]
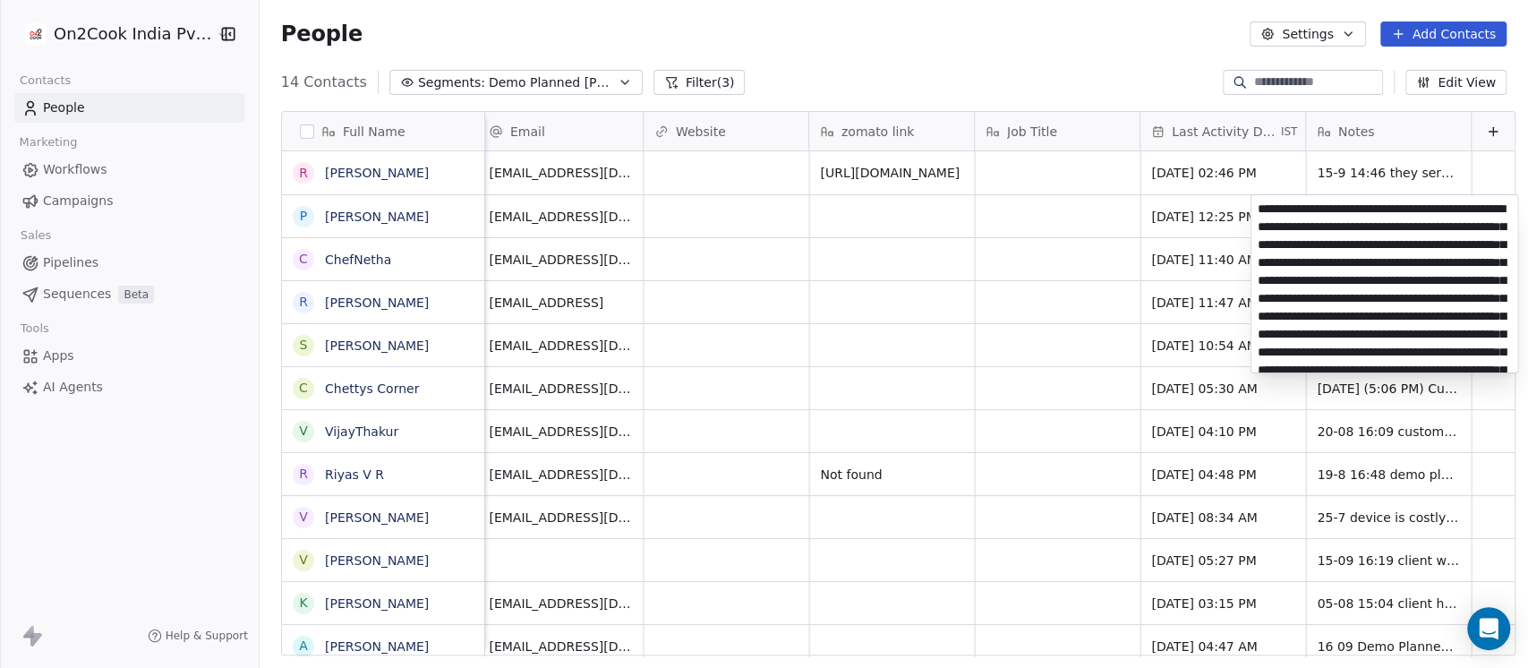
click at [1276, 212] on textarea "**********" at bounding box center [1383, 283] width 267 height 177
type textarea "**********"
click at [1037, 64] on html "On2Cook India Pvt. Ltd. Contacts People Marketing Workflows Campaigns Sales Pip…" at bounding box center [764, 334] width 1528 height 668
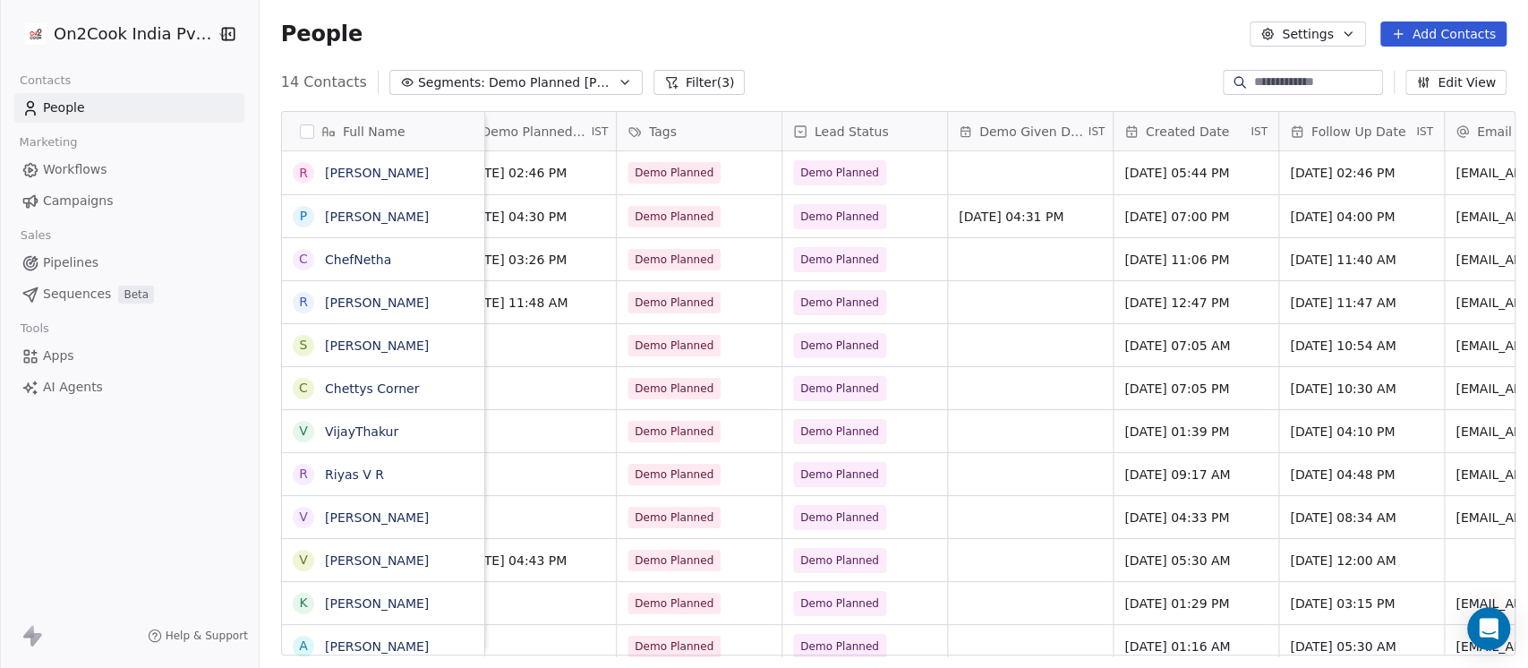
scroll to position [0, 1074]
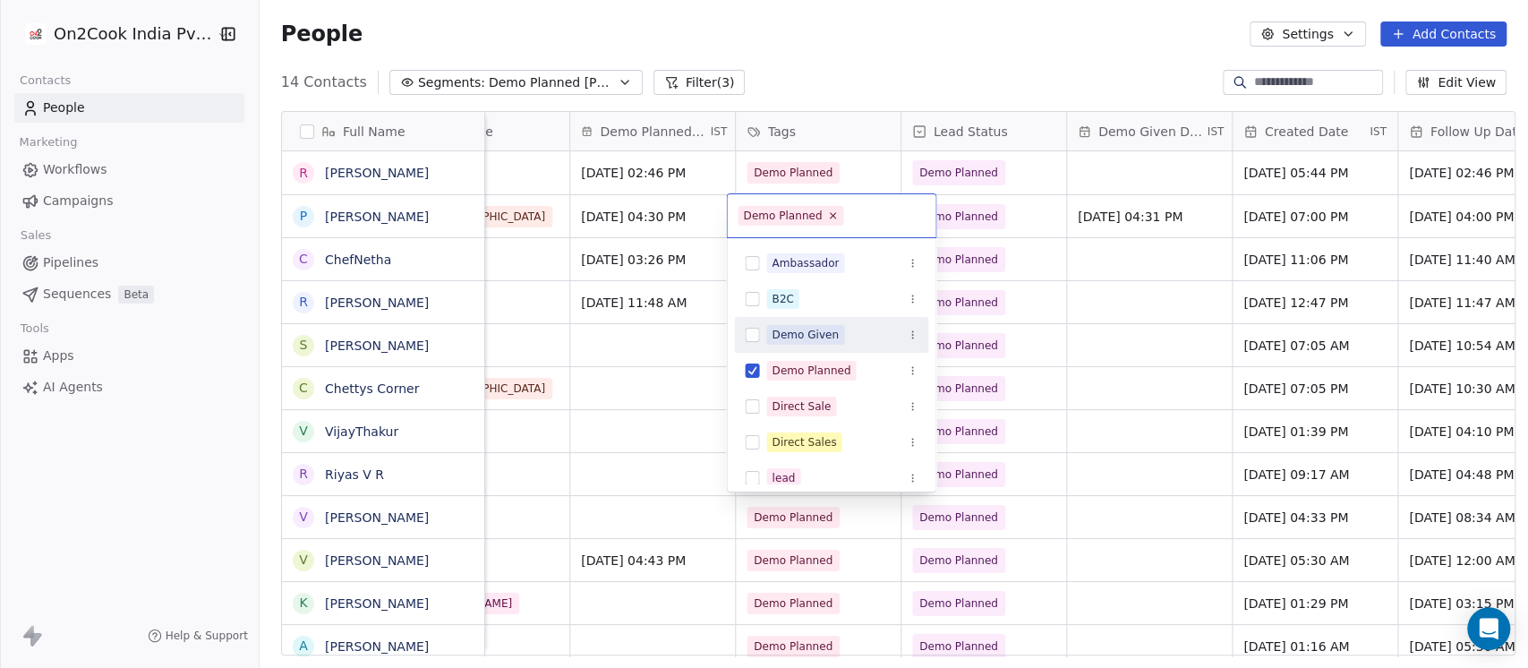
click at [789, 337] on div "Demo Given" at bounding box center [805, 335] width 67 height 16
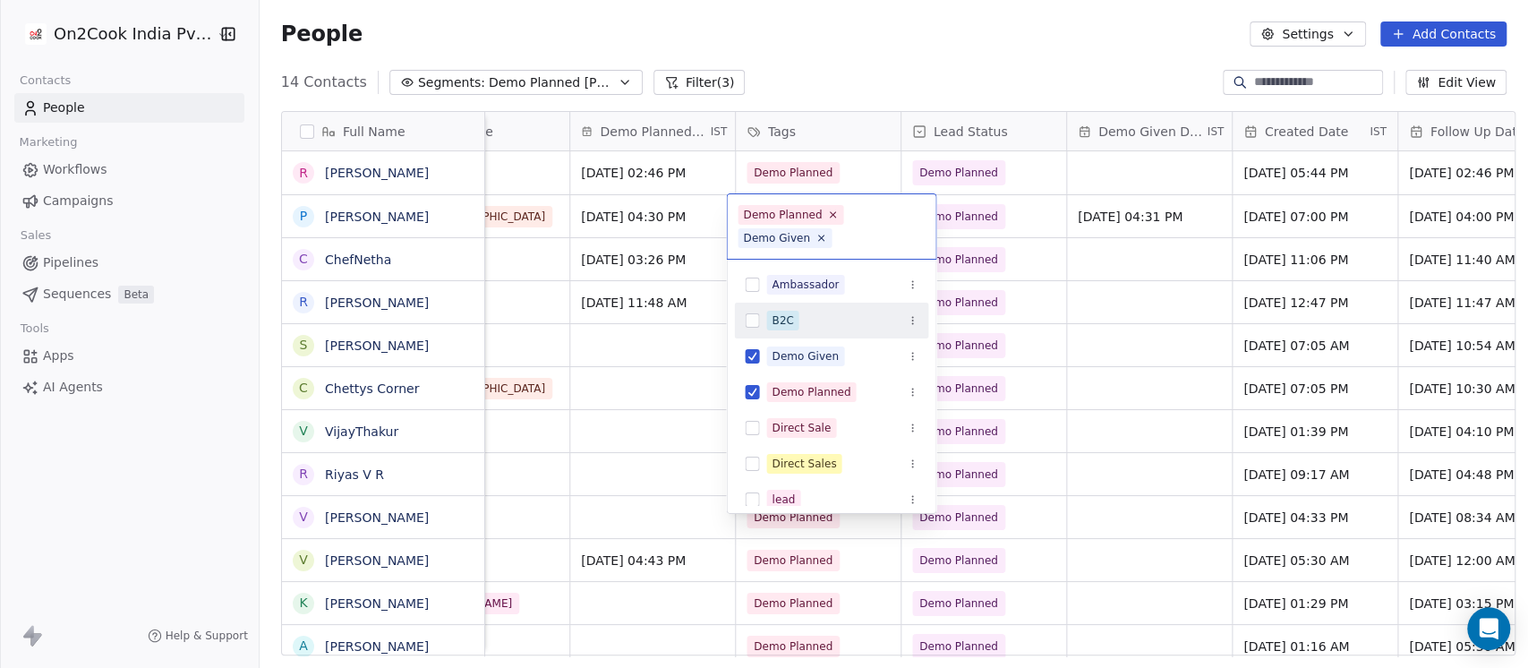
click at [1021, 217] on html "On2Cook India Pvt. Ltd. Contacts People Marketing Workflows Campaigns Sales Pip…" at bounding box center [764, 334] width 1528 height 668
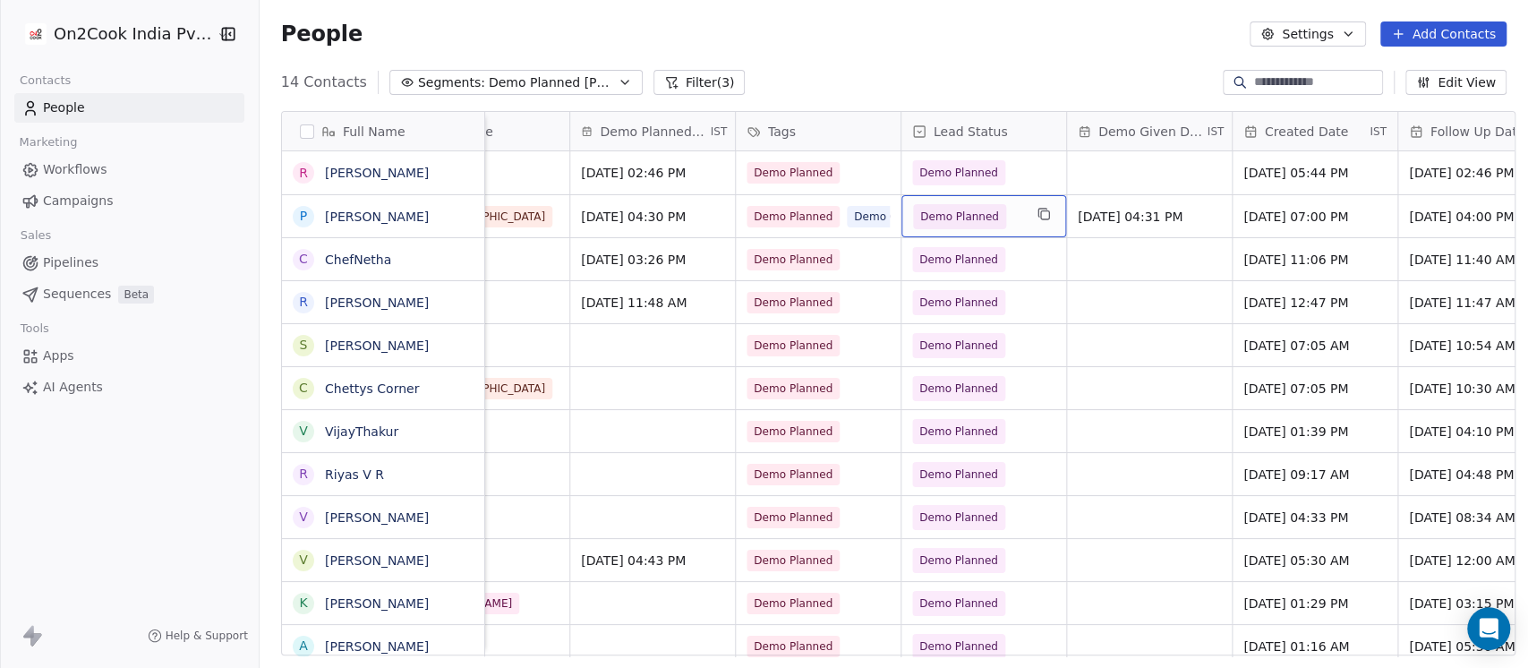
click at [1015, 217] on div "Demo Planned" at bounding box center [983, 216] width 165 height 42
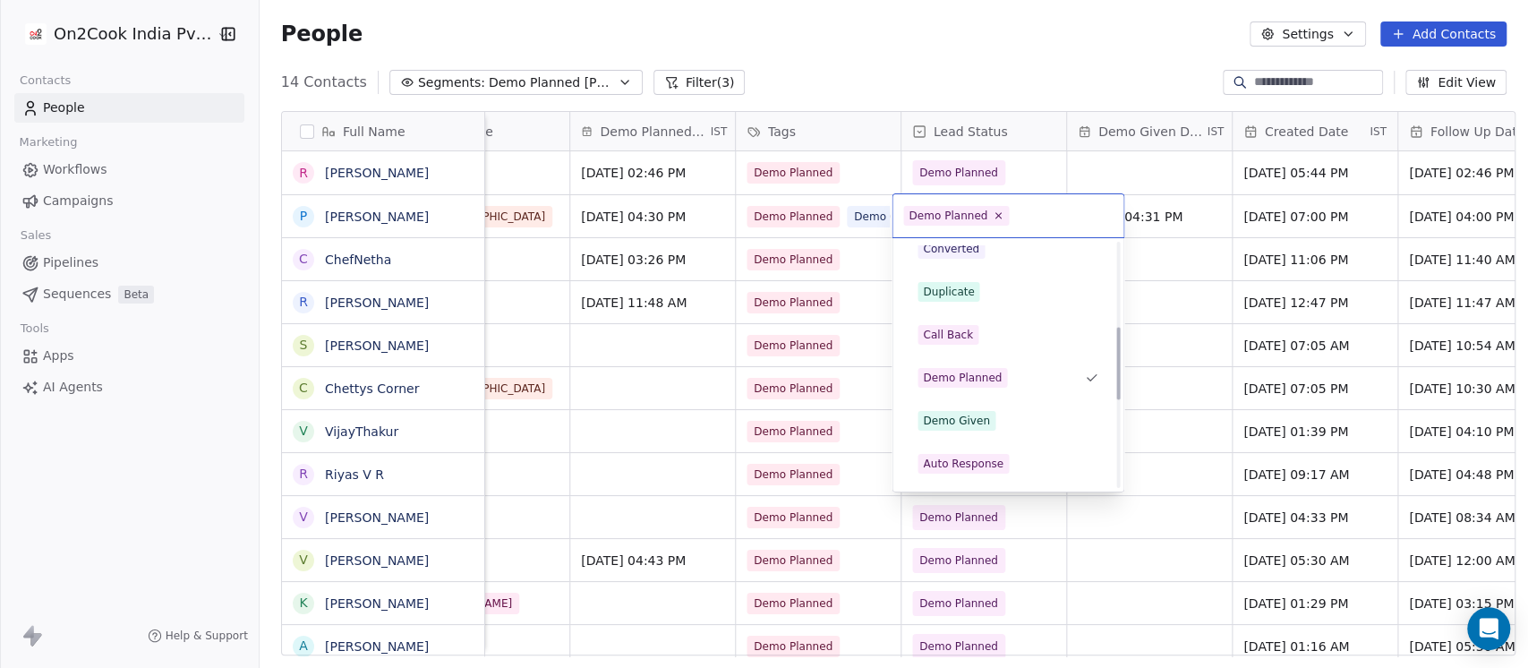
scroll to position [337, 0]
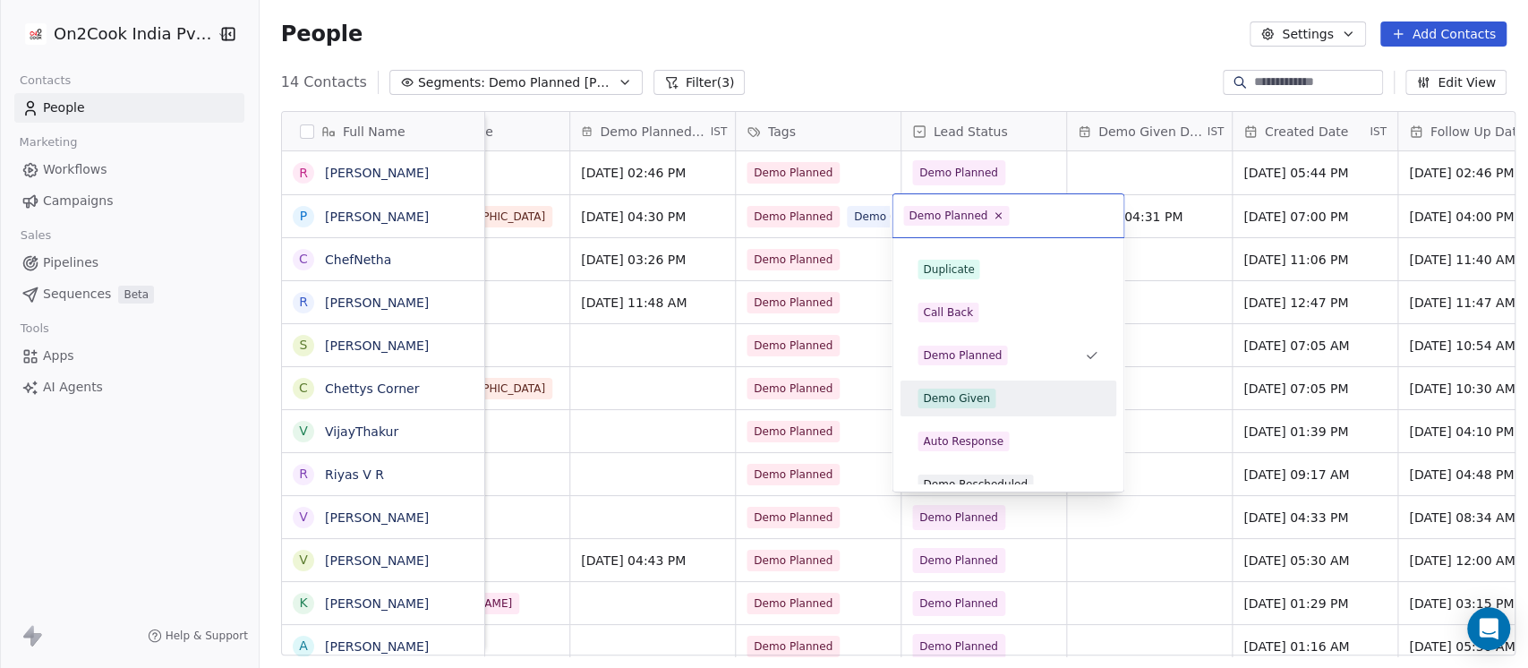
click at [1017, 402] on div "Demo Given" at bounding box center [1008, 398] width 181 height 20
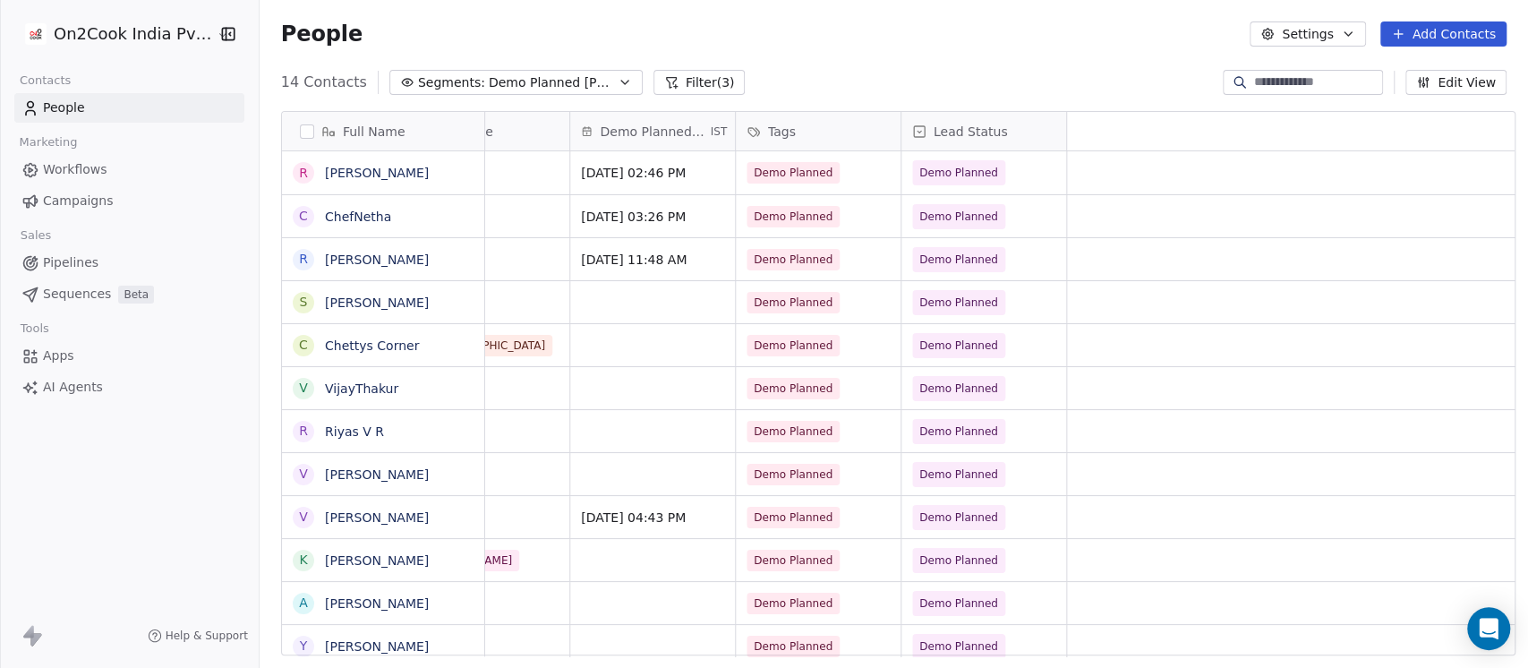
scroll to position [0, 0]
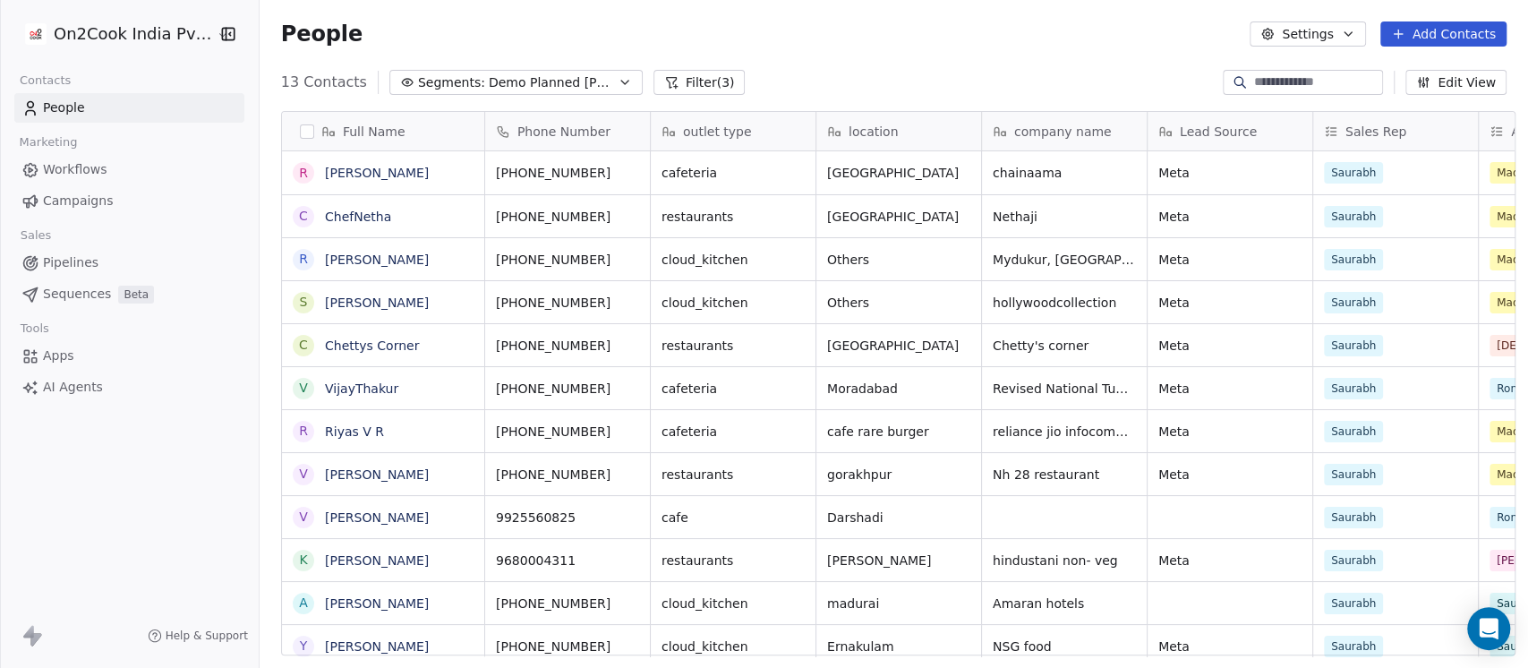
click at [553, 79] on span "Demo Planned Sam" at bounding box center [551, 82] width 125 height 19
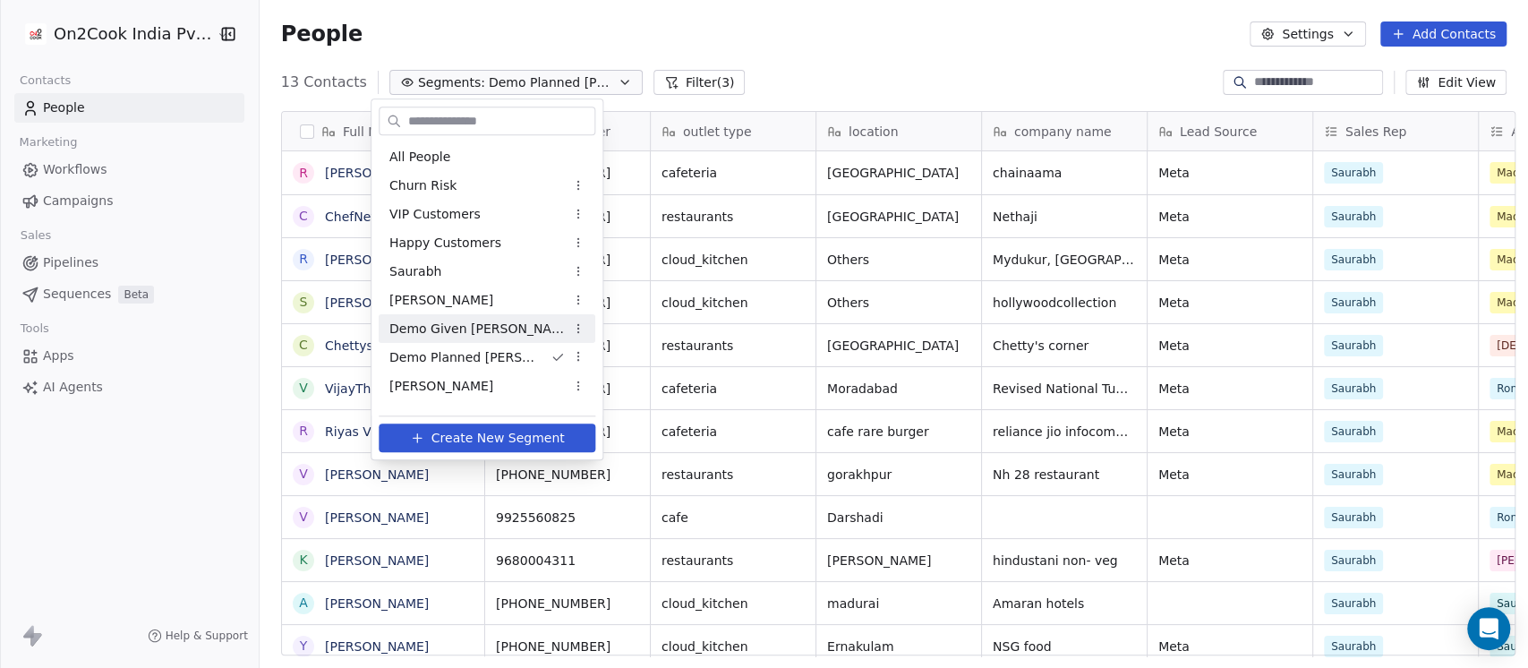
click at [487, 335] on span "Demo Given Sam" at bounding box center [476, 329] width 175 height 19
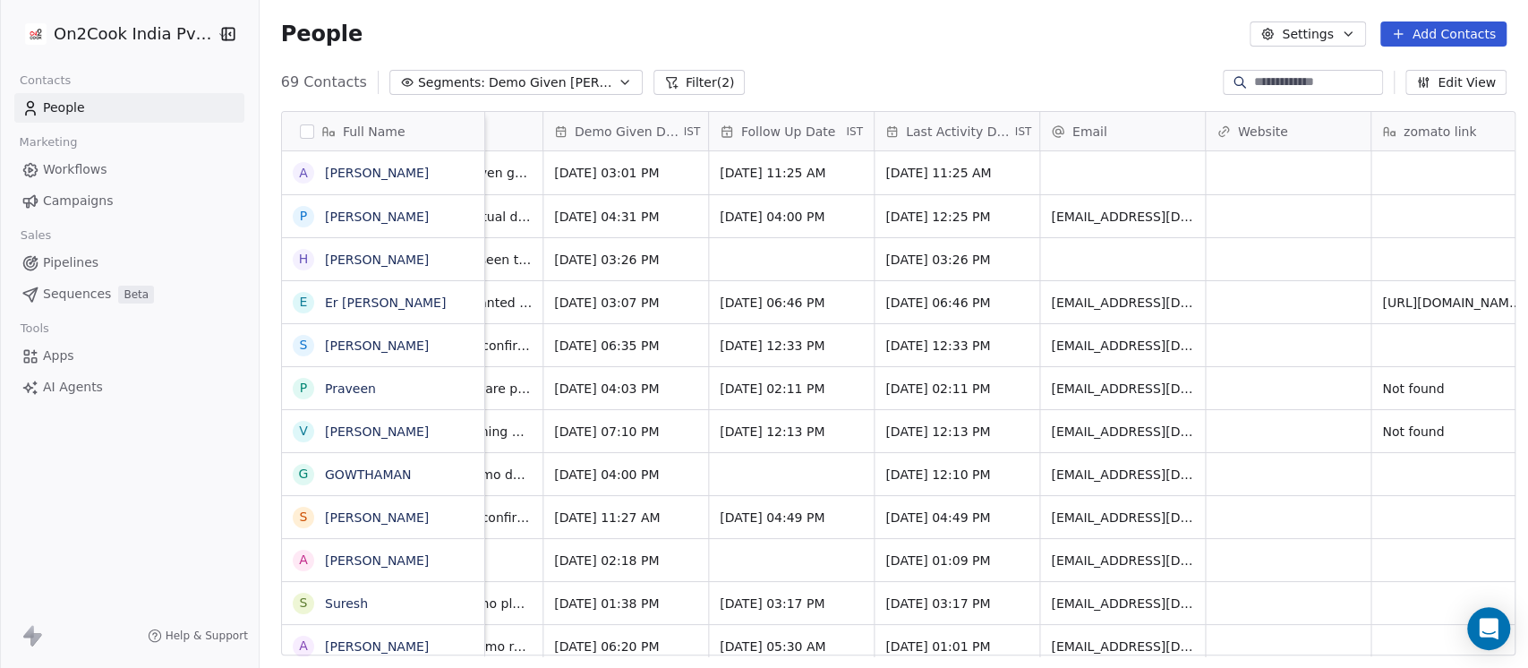
click at [916, 128] on span "Last Activity Date" at bounding box center [959, 132] width 106 height 18
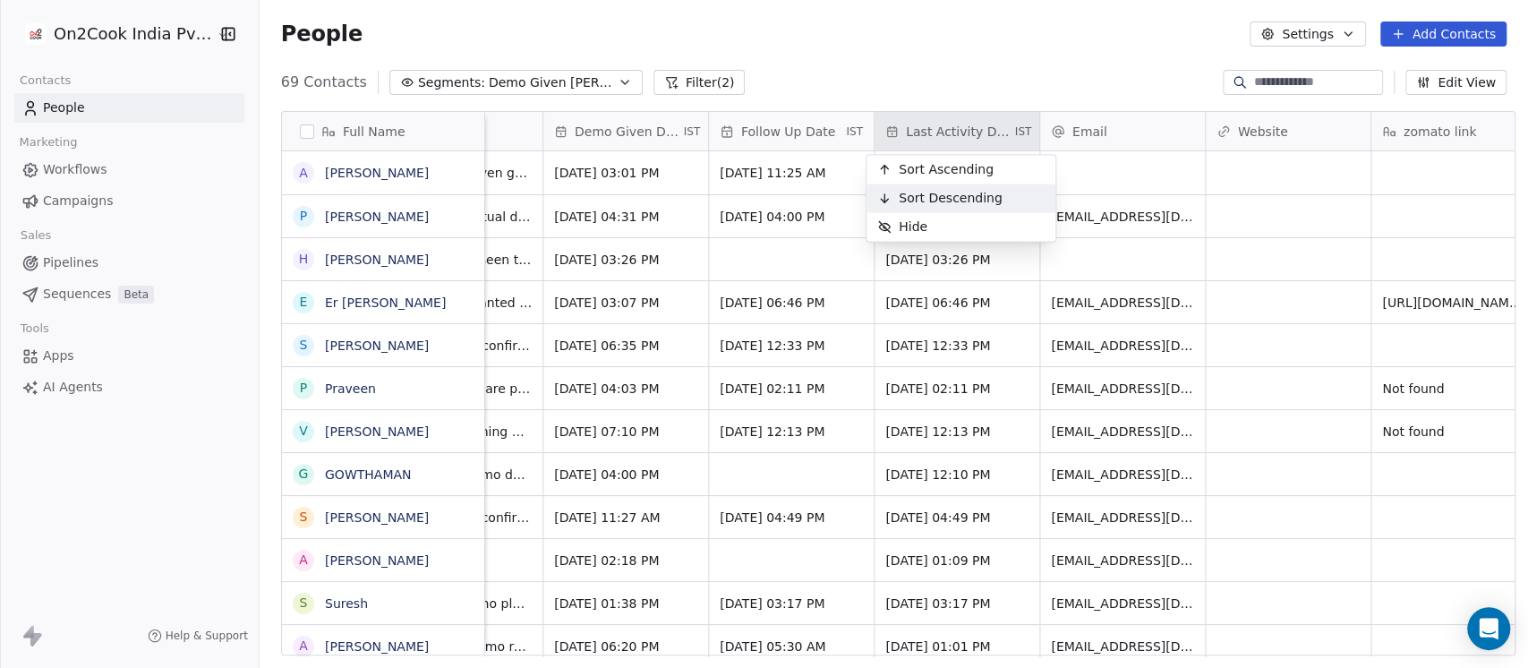
click at [928, 194] on span "Sort Descending" at bounding box center [951, 198] width 104 height 18
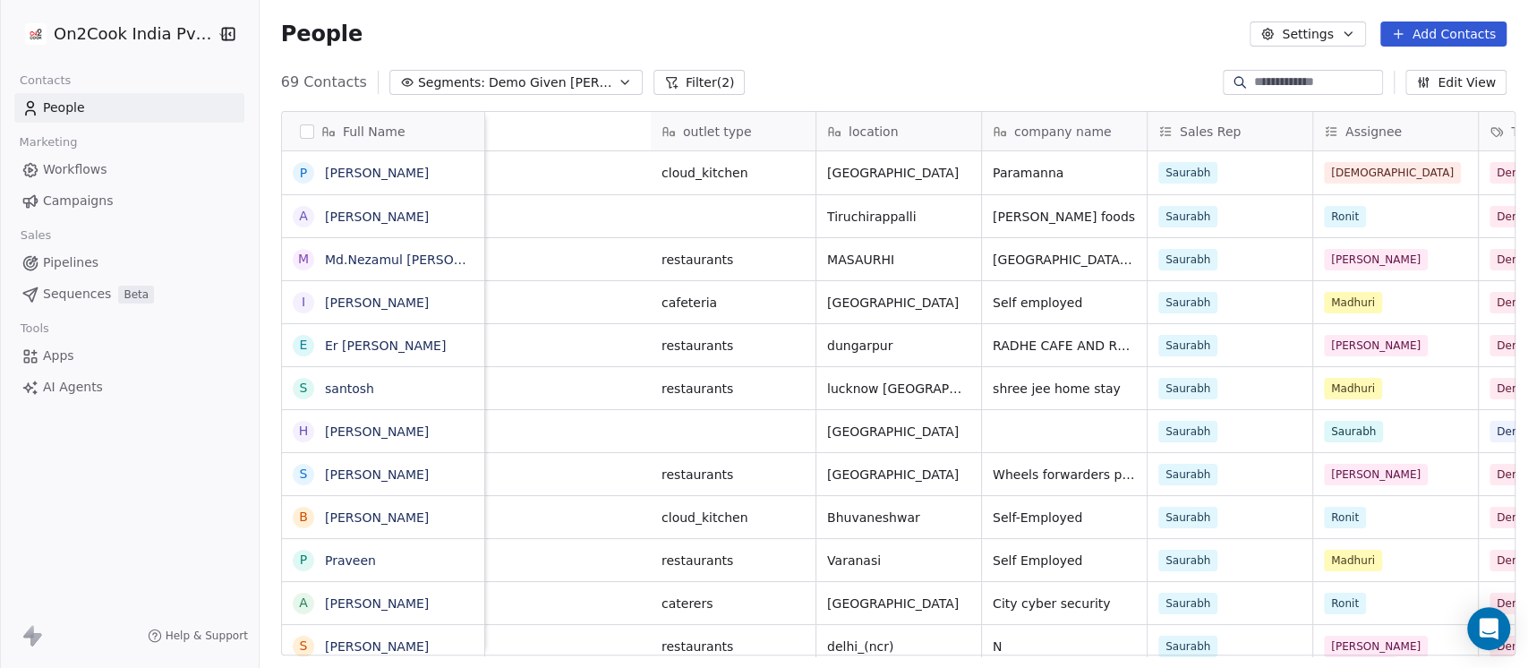
scroll to position [0, 835]
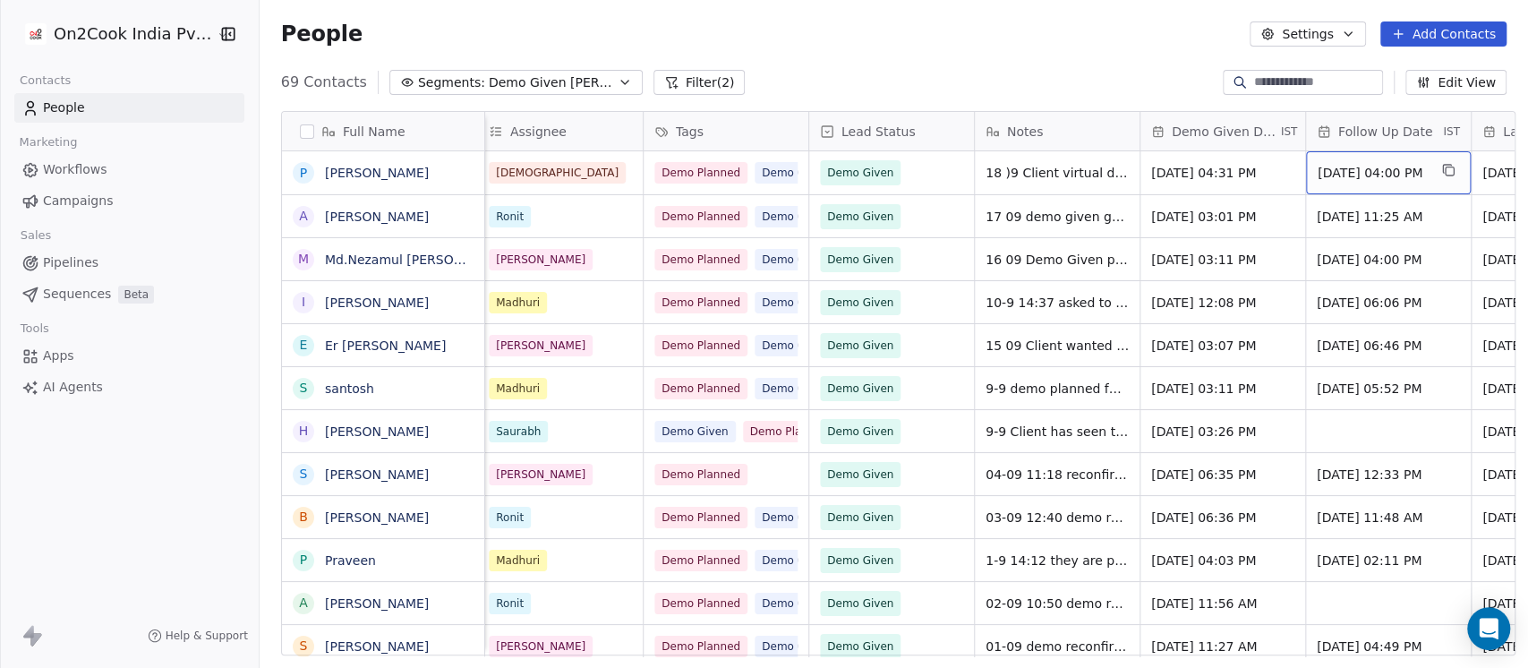
click at [1356, 175] on span "Sep 18, 2025 04:00 PM" at bounding box center [1372, 173] width 109 height 18
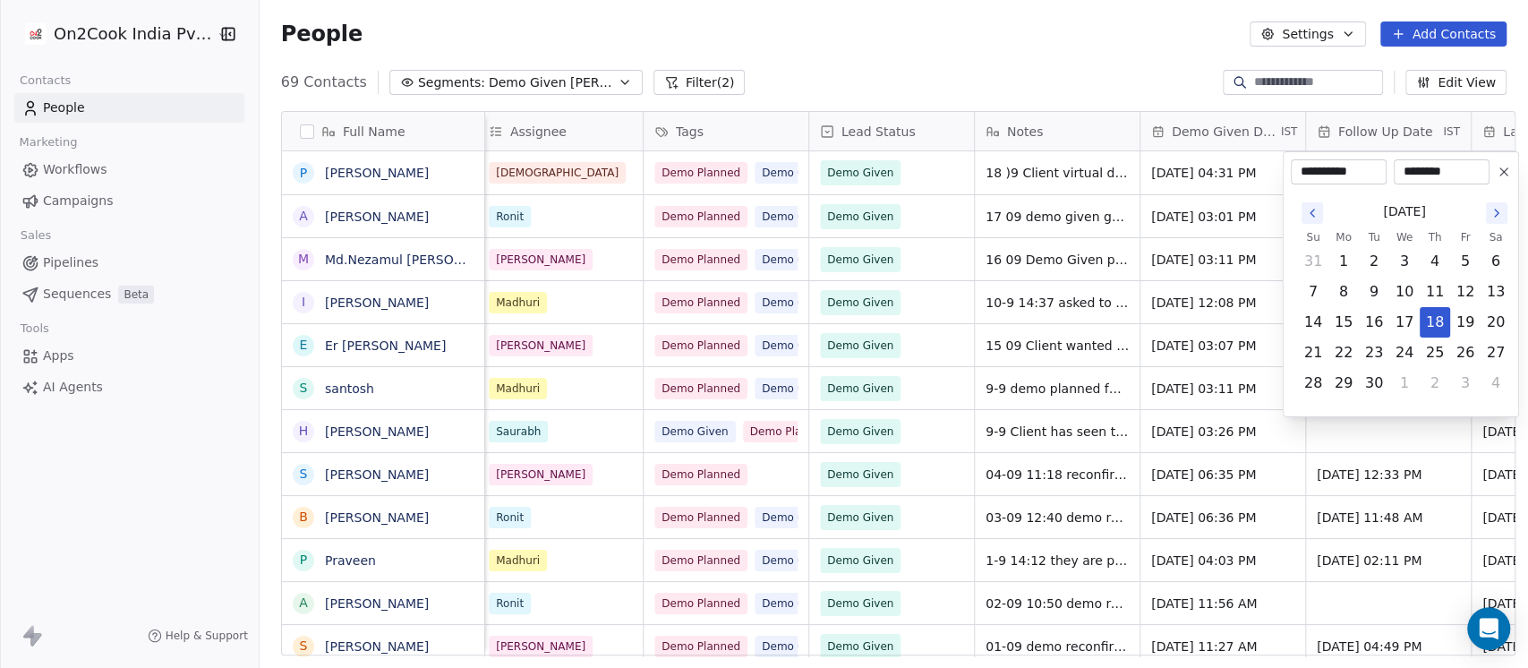
click at [1489, 211] on icon "Go to the Next Month" at bounding box center [1496, 213] width 14 height 14
click at [1404, 317] on button "15" at bounding box center [1404, 322] width 29 height 29
click at [1375, 325] on button "14" at bounding box center [1374, 322] width 29 height 29
type input "**********"
click at [1375, 325] on button "14" at bounding box center [1374, 322] width 29 height 29
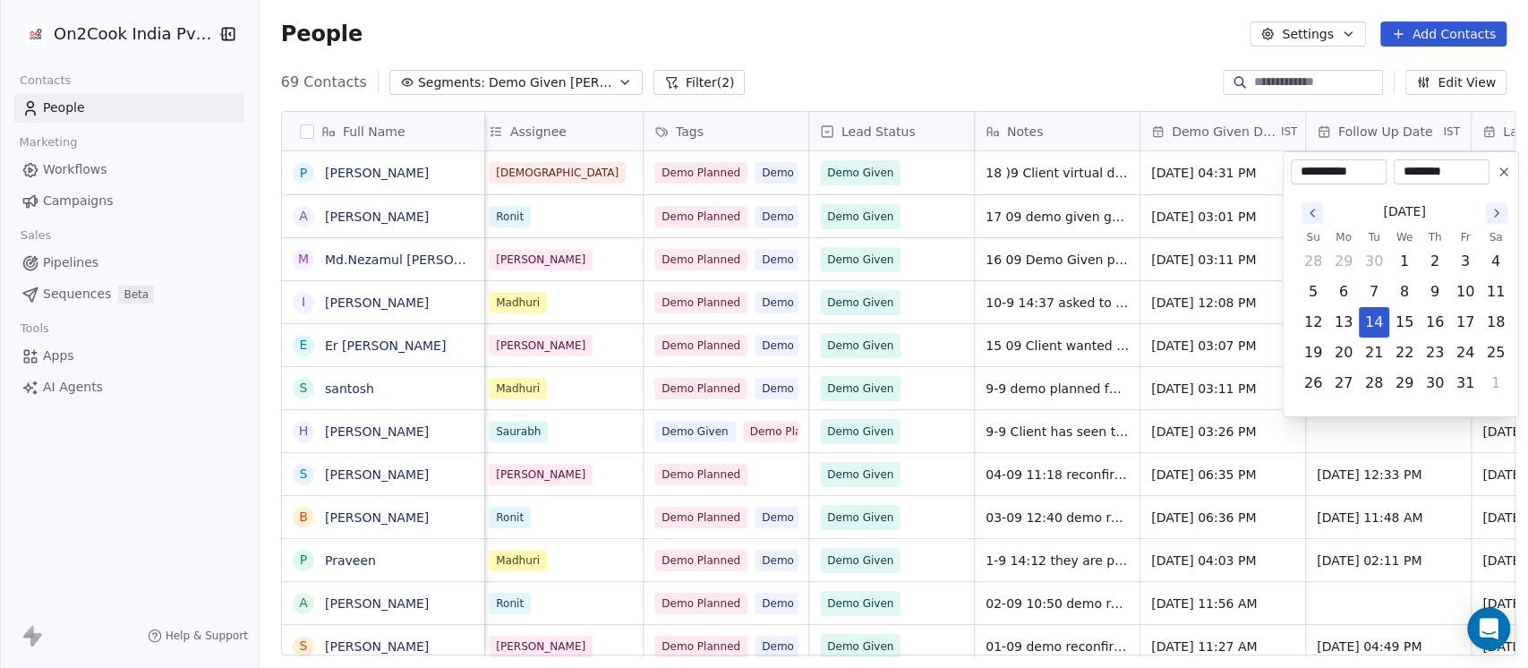
click at [1191, 32] on html "On2Cook India Pvt. Ltd. Contacts People Marketing Workflows Campaigns Sales Pip…" at bounding box center [764, 334] width 1528 height 668
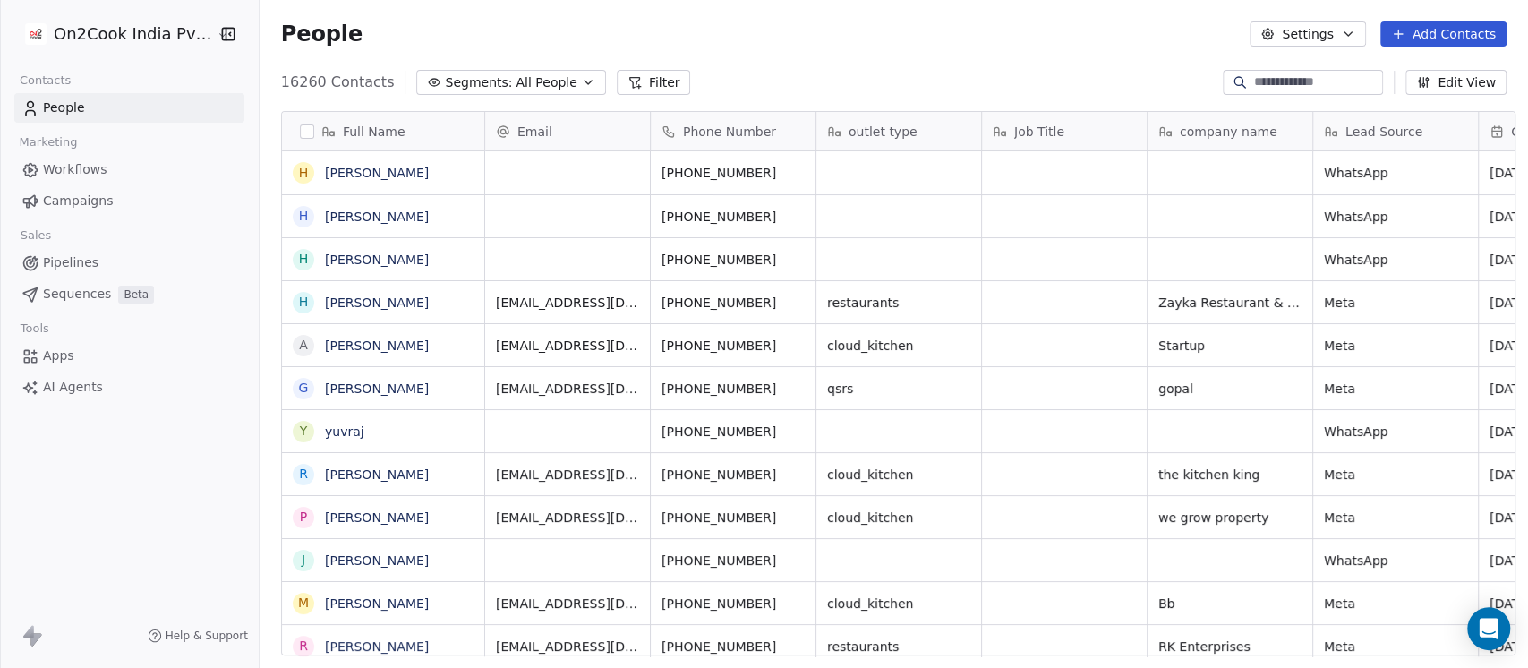
scroll to position [569, 1259]
click at [1259, 79] on input at bounding box center [1316, 82] width 125 height 18
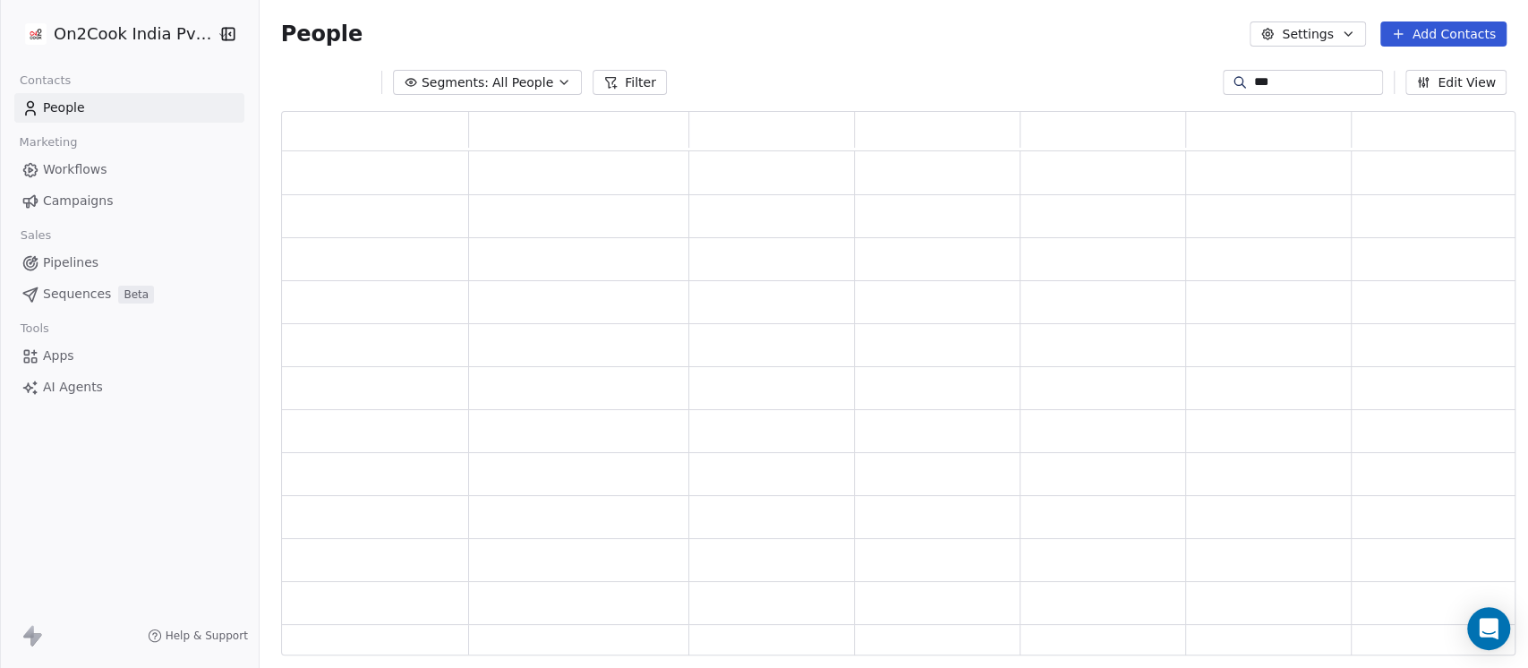
scroll to position [526, 1216]
type input "*"
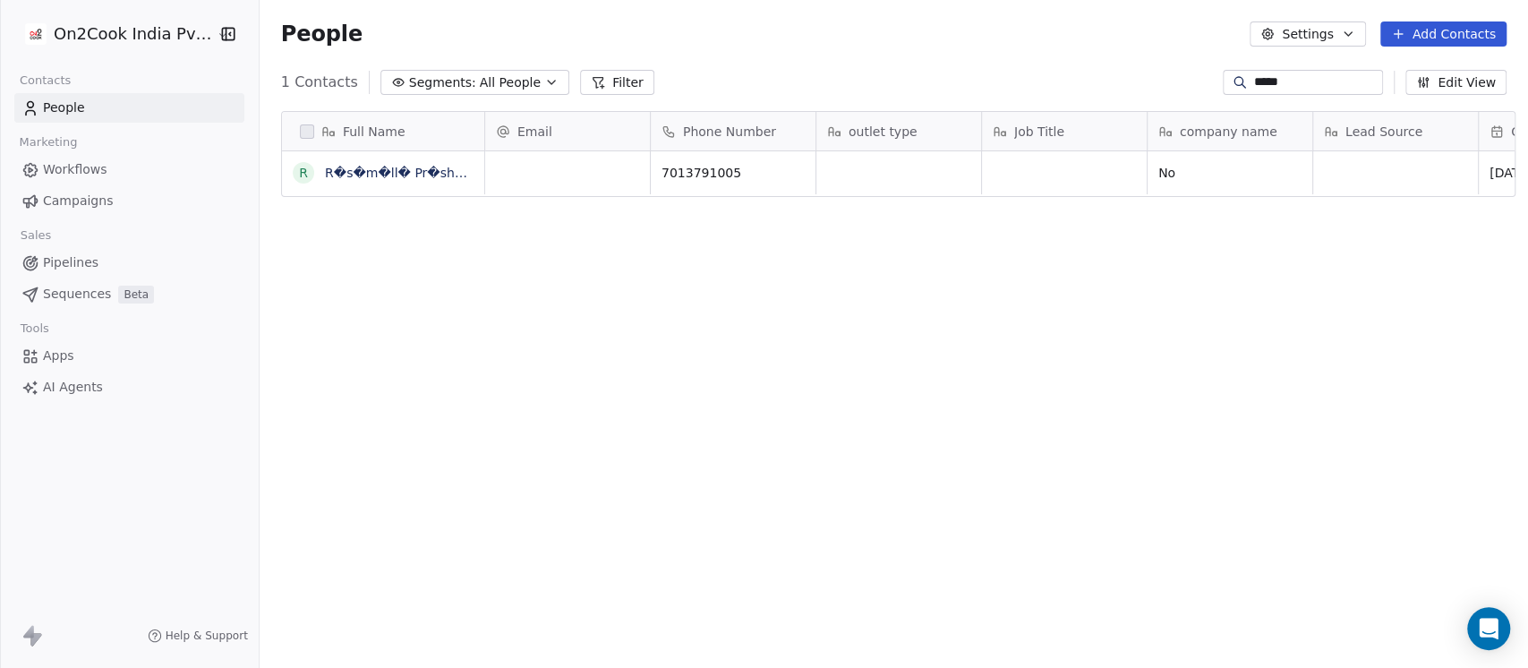
type input "******"
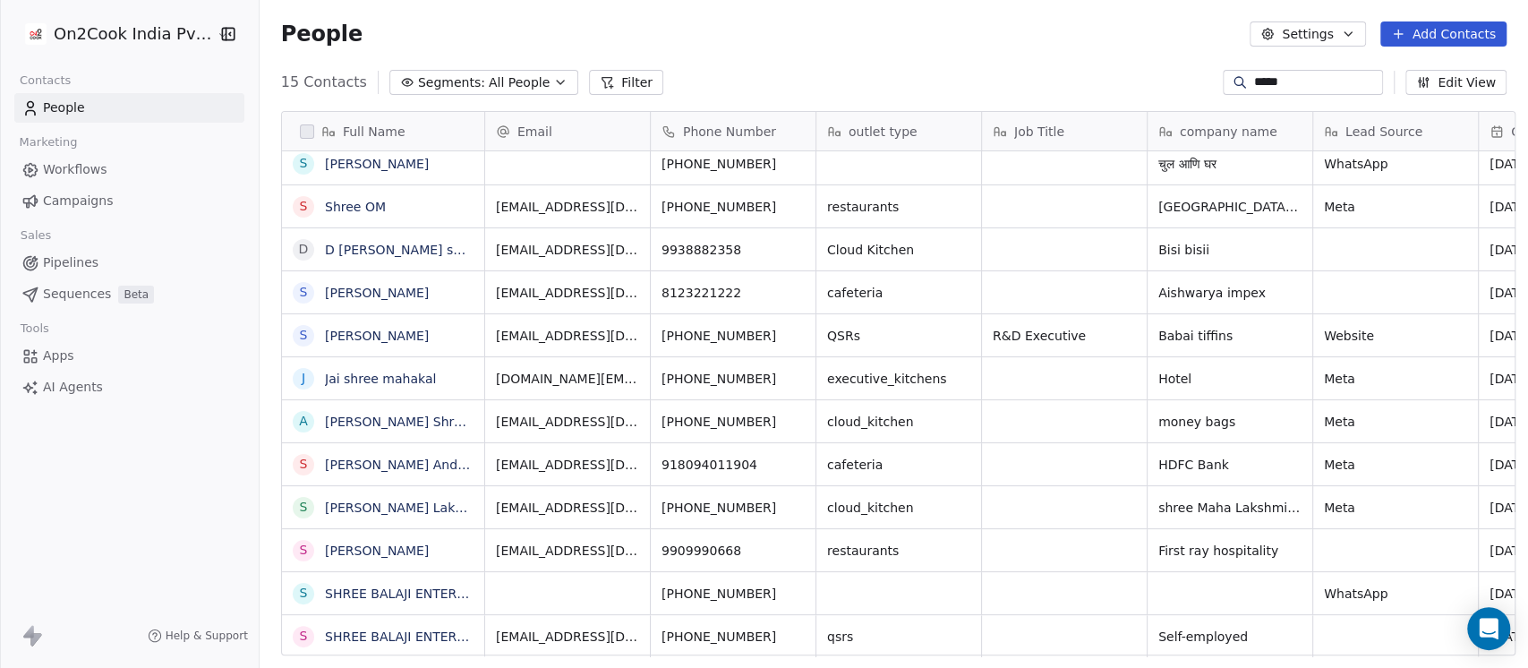
scroll to position [18, 0]
type input "*****"
